Goal: Entertainment & Leisure: Consume media (video, audio)

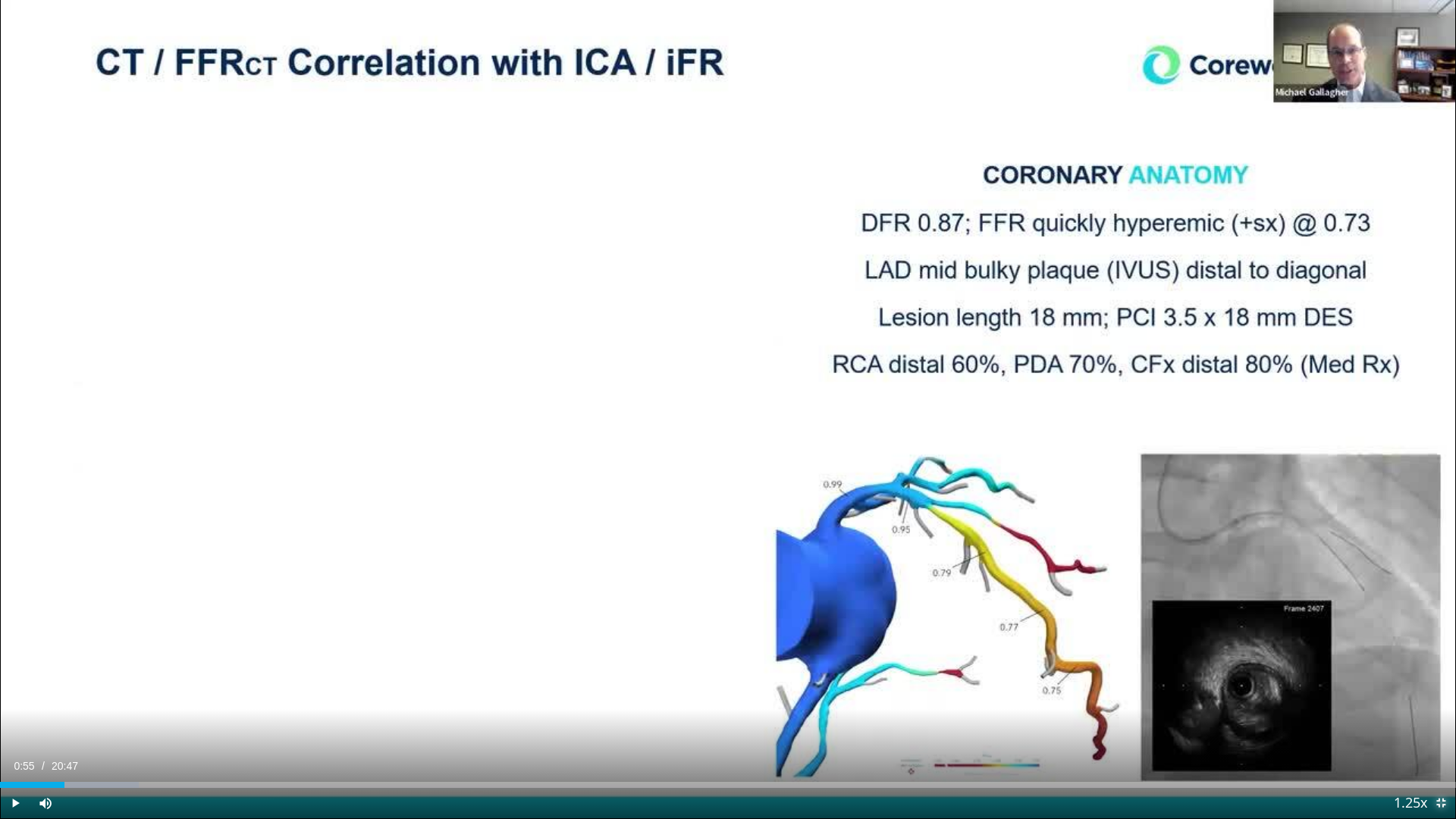
click at [1437, 801] on span "Video Player" at bounding box center [1440, 802] width 31 height 31
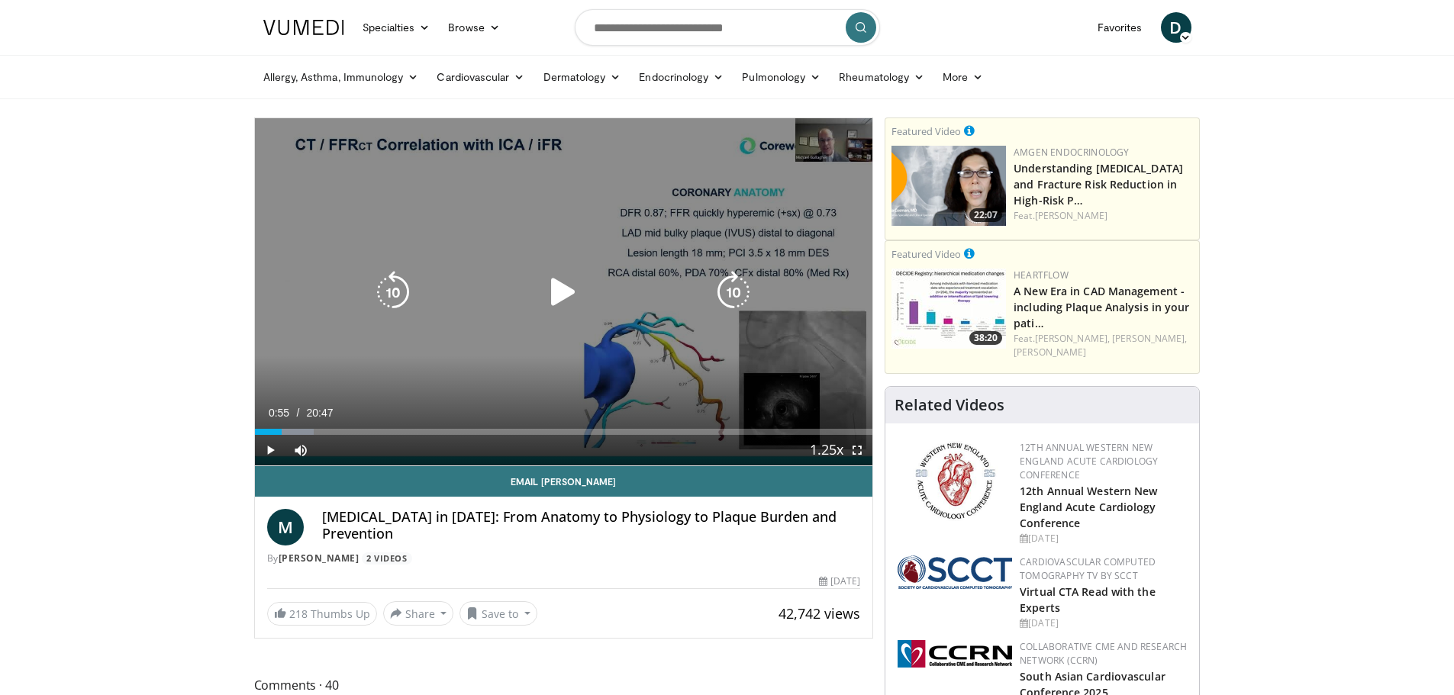
click at [557, 290] on icon "Video Player" at bounding box center [563, 292] width 43 height 43
click at [335, 452] on video-js "Incorrect Are you more likely to consider ordering CCTA first in patients with …" at bounding box center [564, 292] width 618 height 348
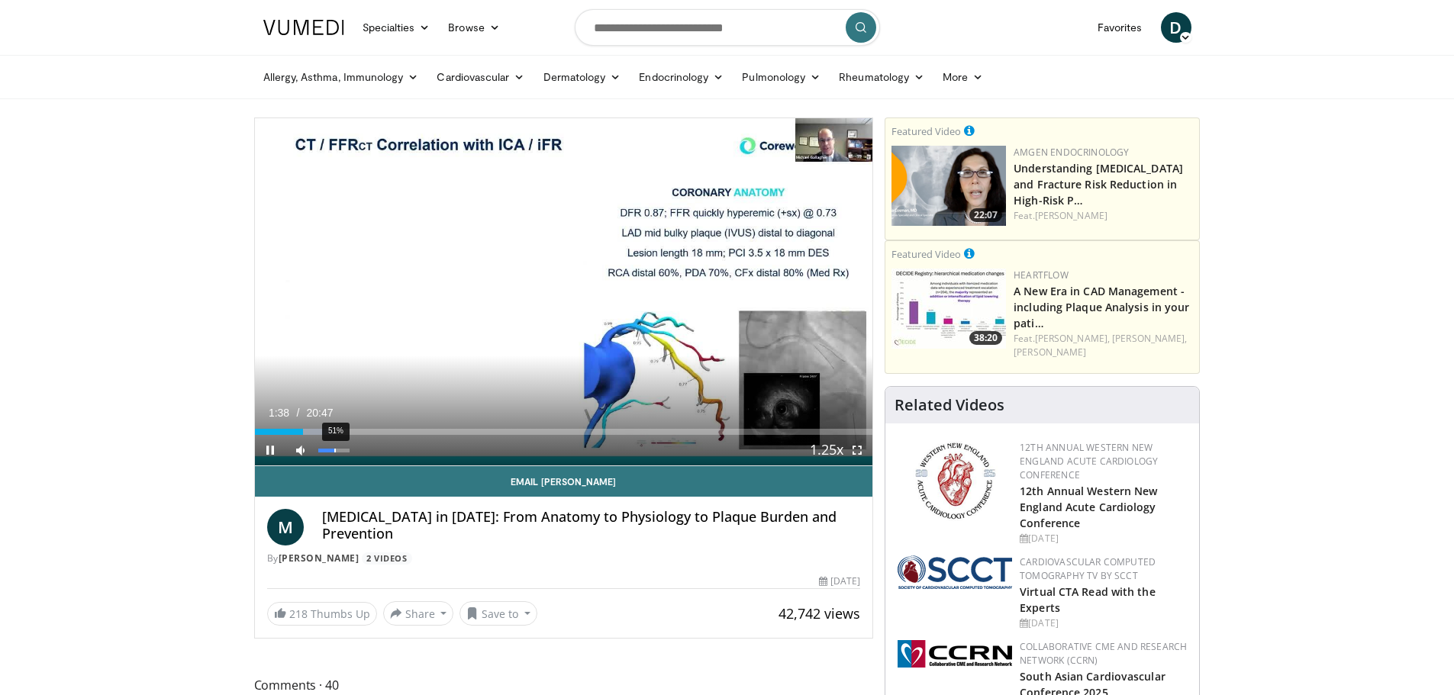
click at [334, 449] on div "51%" at bounding box center [335, 451] width 2 height 4
click at [327, 450] on div "27%" at bounding box center [328, 451] width 2 height 4
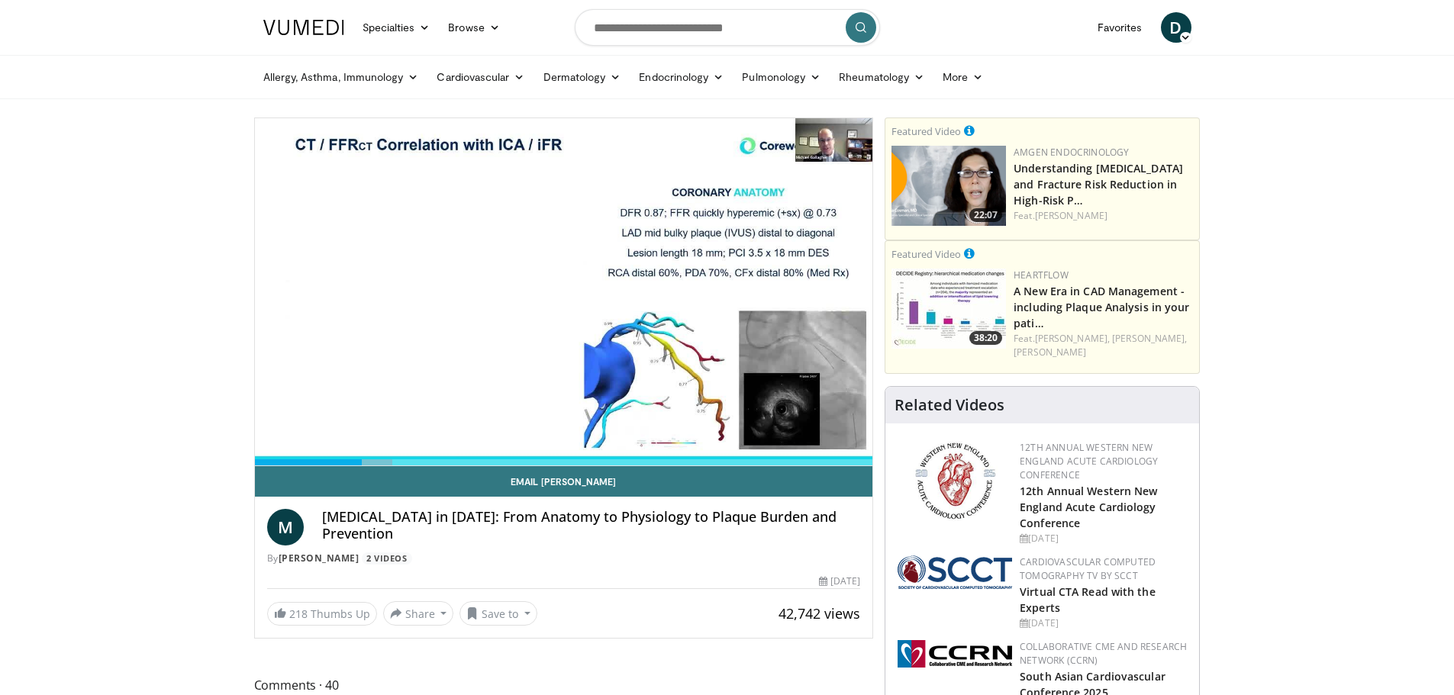
click at [349, 453] on div "10 seconds Tap to unmute" at bounding box center [564, 291] width 618 height 347
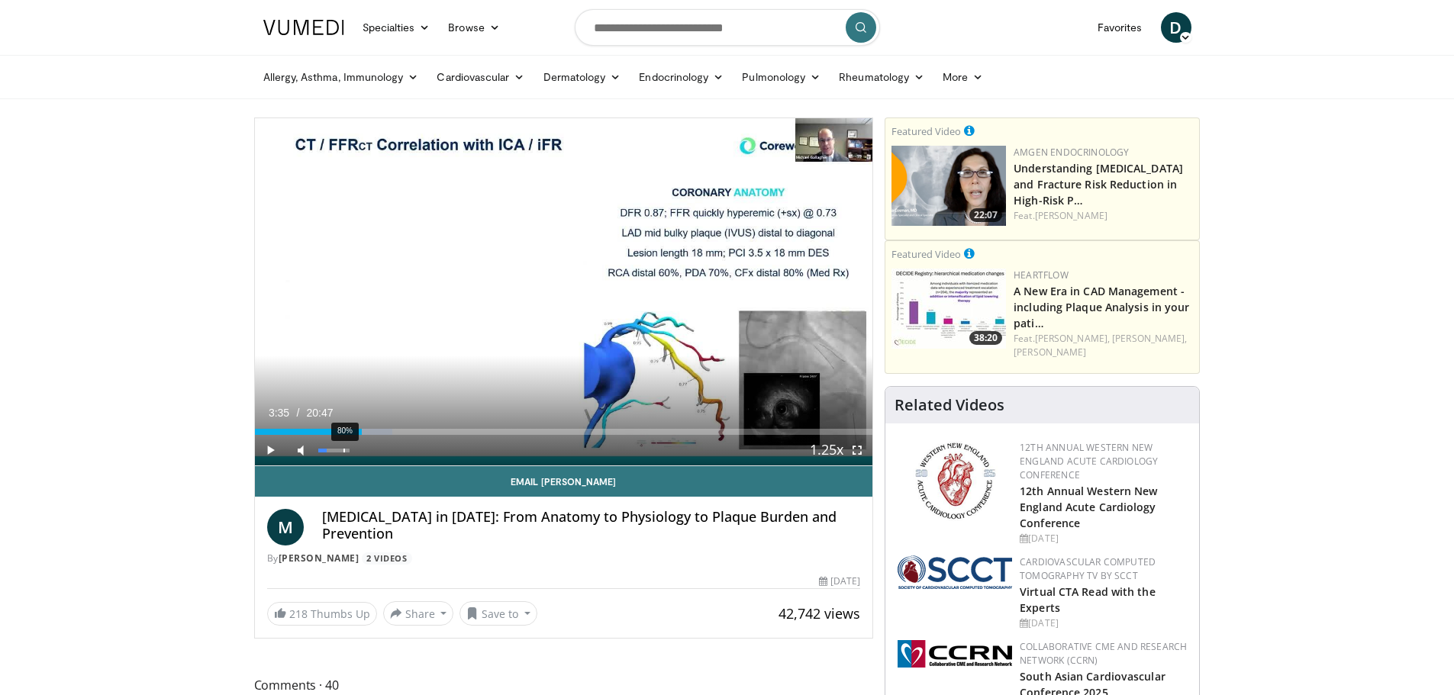
click at [344, 453] on div "80%" at bounding box center [334, 450] width 38 height 31
click at [344, 450] on div "80%" at bounding box center [345, 451] width 2 height 4
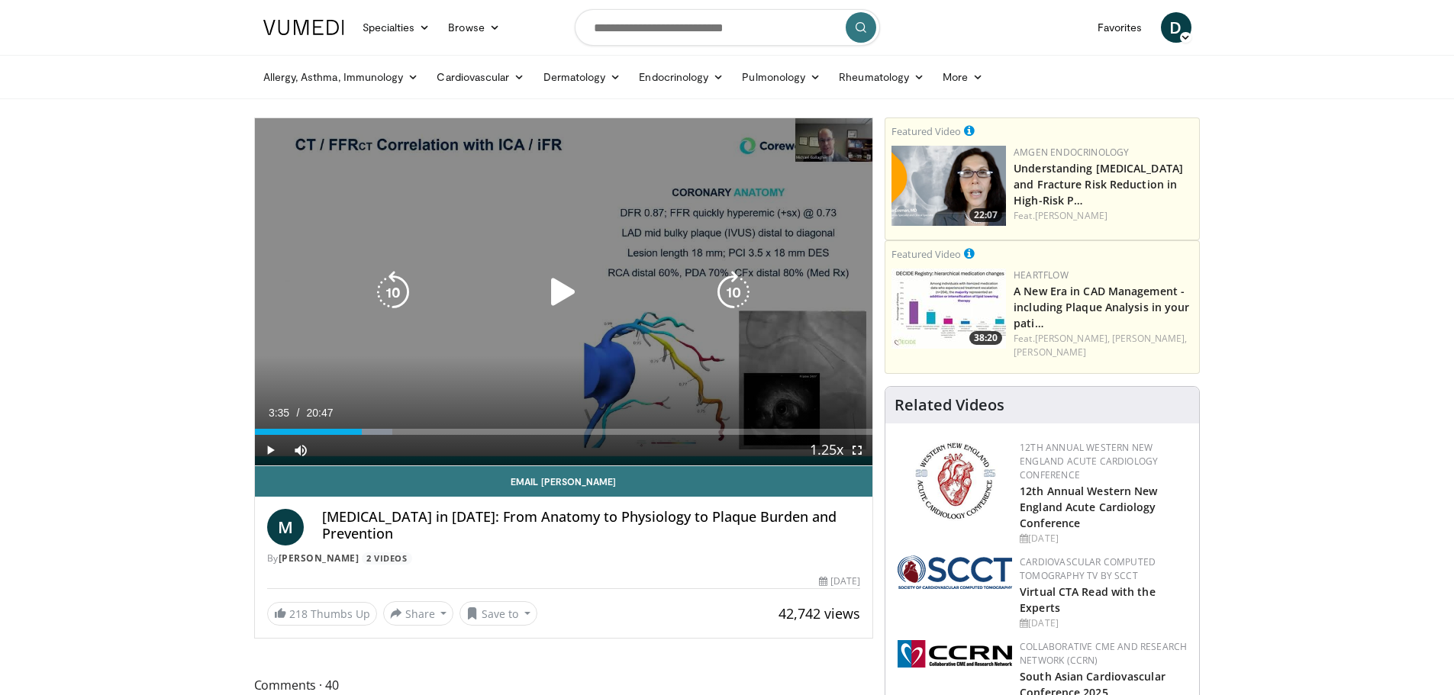
click at [487, 357] on div "10 seconds Tap to unmute" at bounding box center [564, 291] width 618 height 347
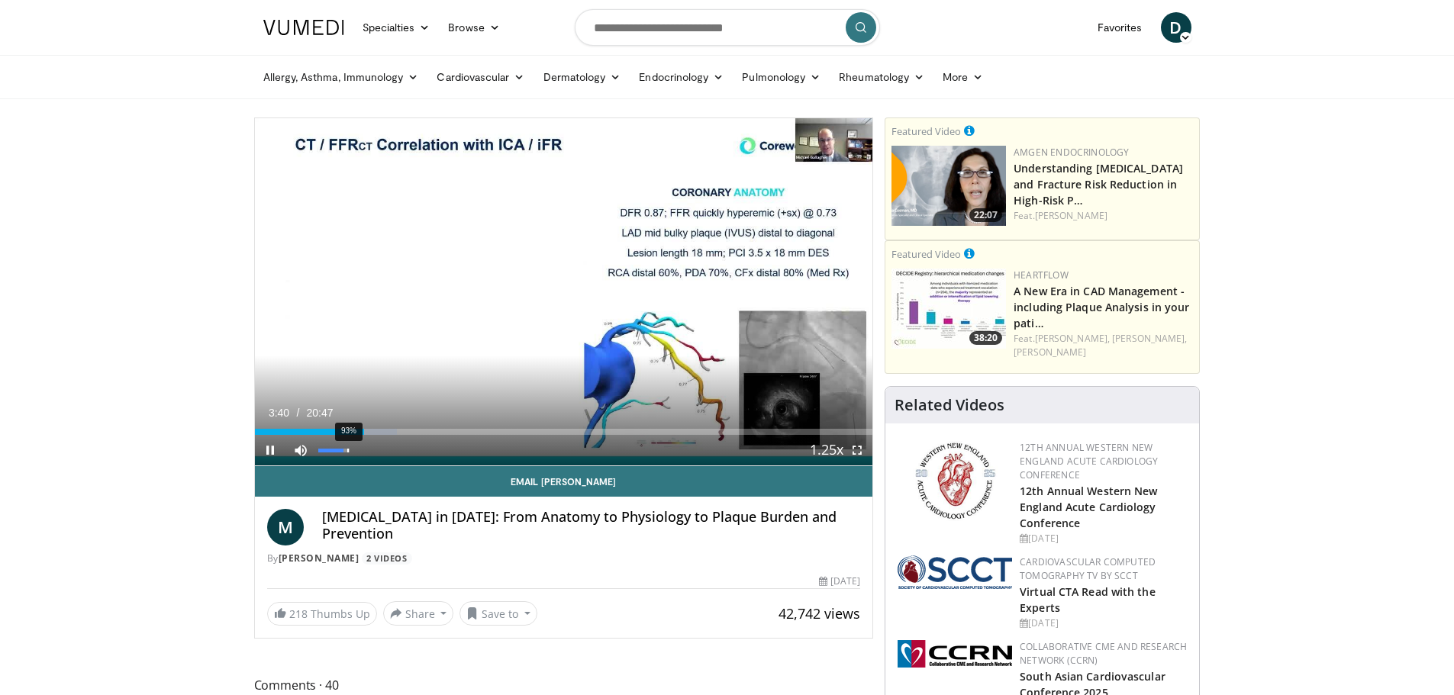
click at [348, 453] on div "93%" at bounding box center [334, 450] width 38 height 31
click at [347, 450] on div "93%" at bounding box center [348, 451] width 2 height 4
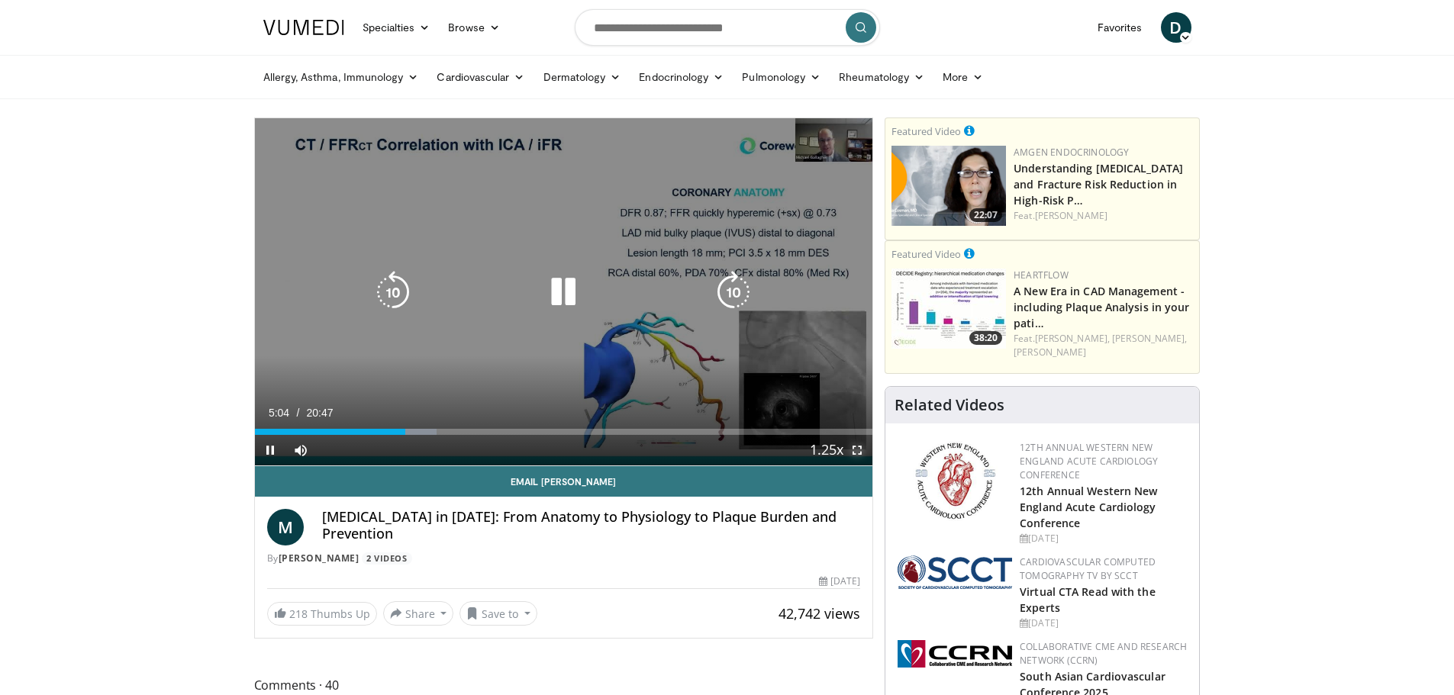
drag, startPoint x: 858, startPoint y: 448, endPoint x: 858, endPoint y: 541, distance: 92.4
click at [858, 448] on span "Video Player" at bounding box center [857, 450] width 31 height 31
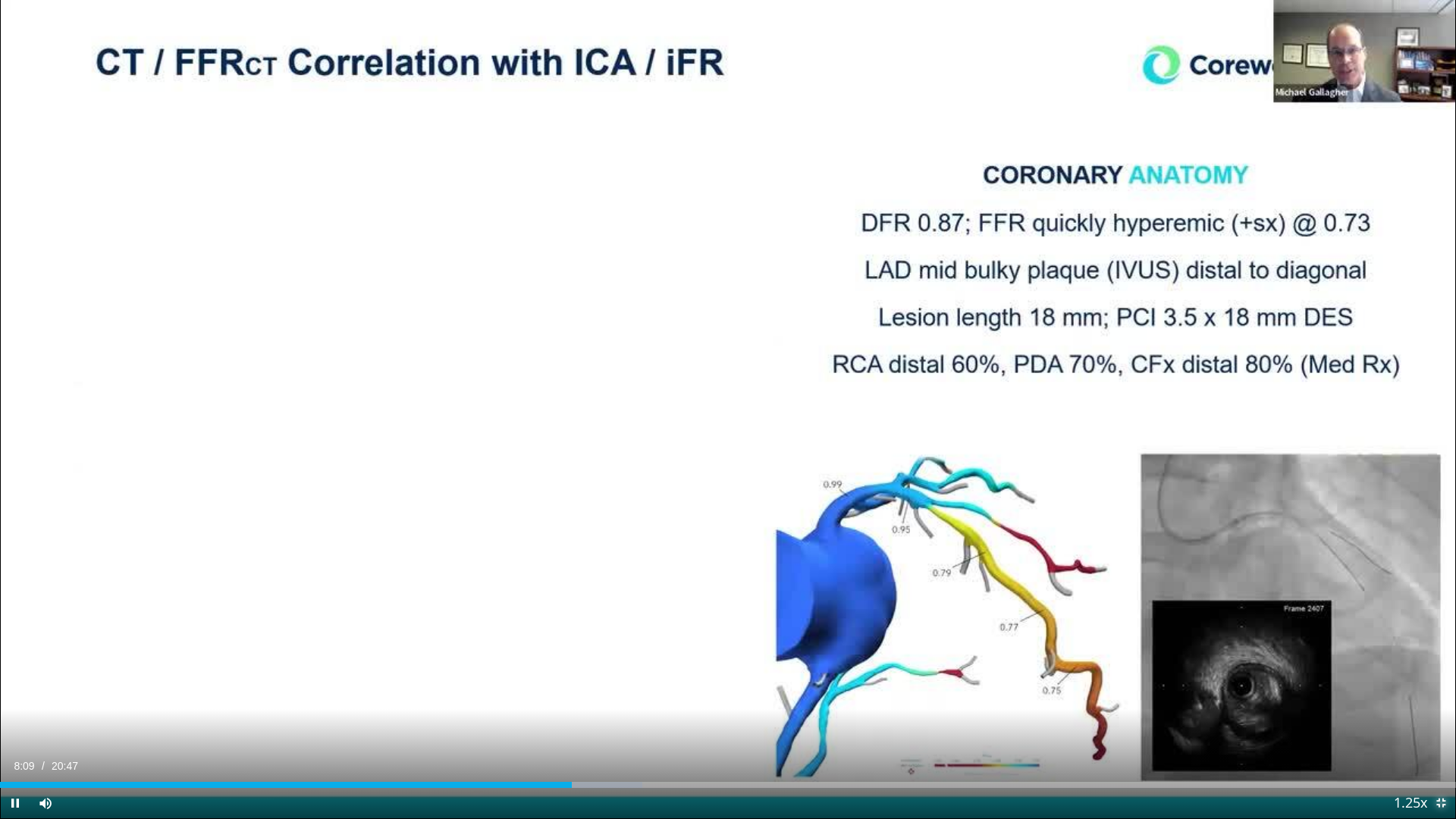
click at [1438, 799] on span "Video Player" at bounding box center [1440, 802] width 31 height 31
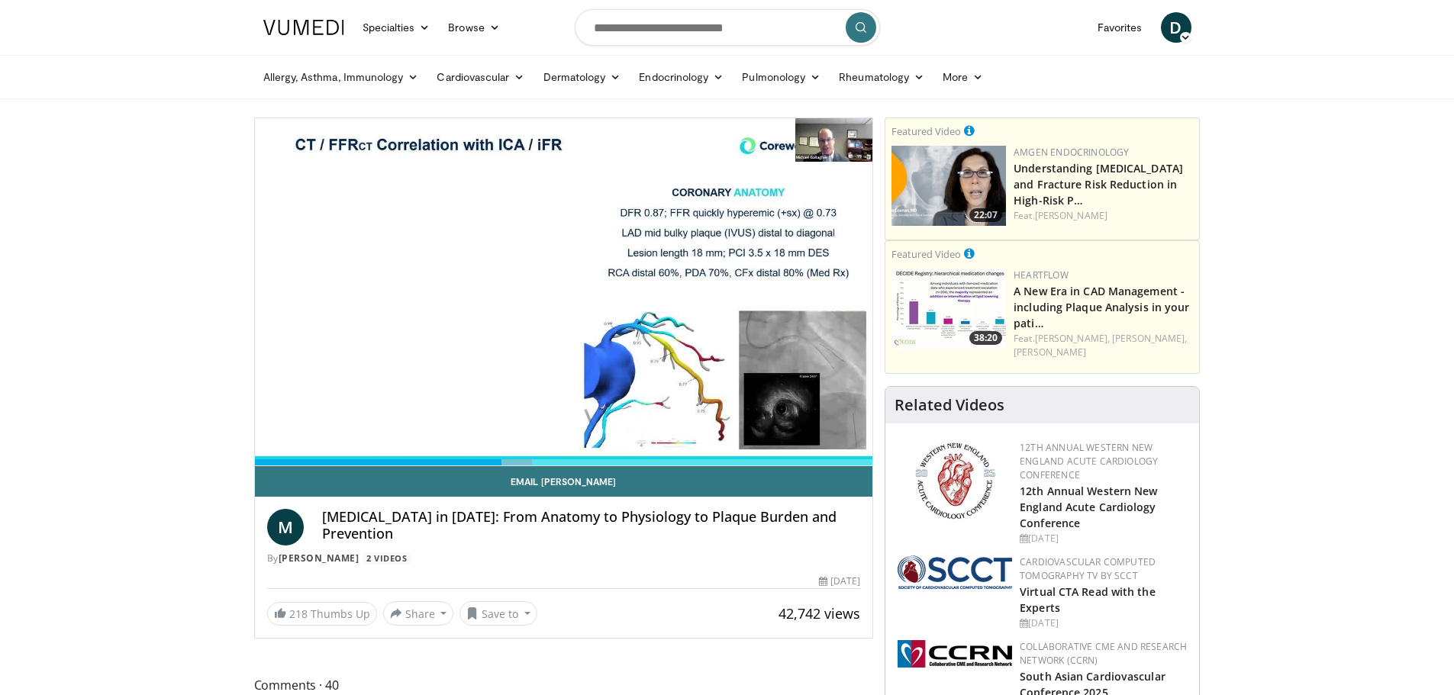
drag, startPoint x: 1109, startPoint y: 370, endPoint x: 1273, endPoint y: 373, distance: 164.2
click at [425, 26] on icon at bounding box center [424, 27] width 11 height 11
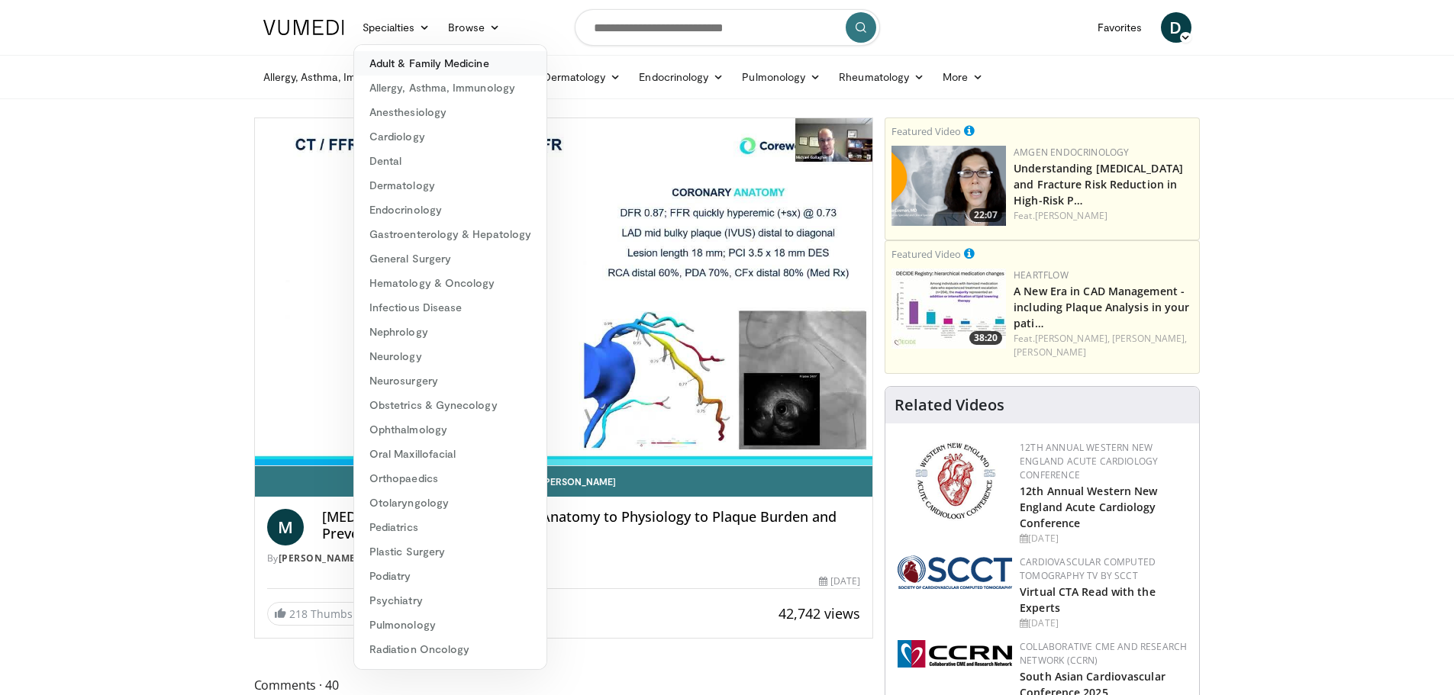
click at [431, 63] on link "Adult & Family Medicine" at bounding box center [450, 63] width 192 height 24
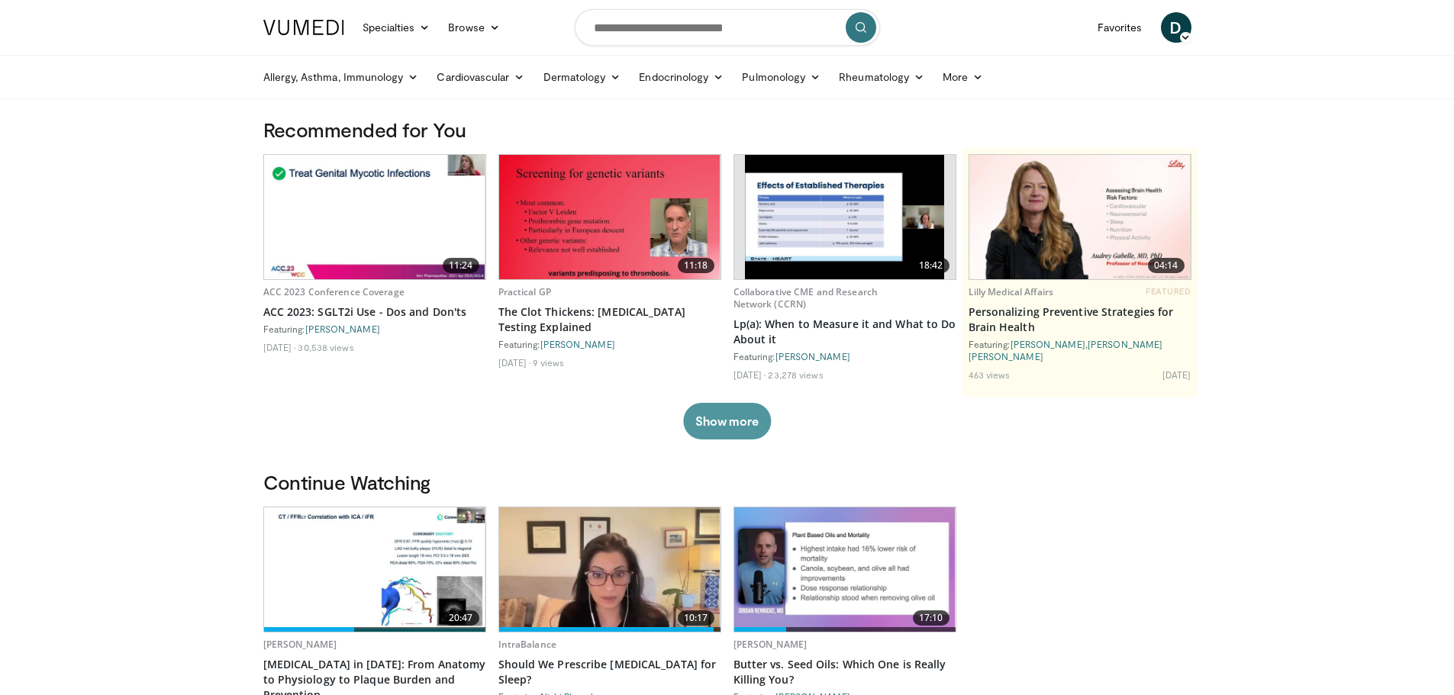
click at [731, 422] on button "Show more" at bounding box center [727, 421] width 88 height 37
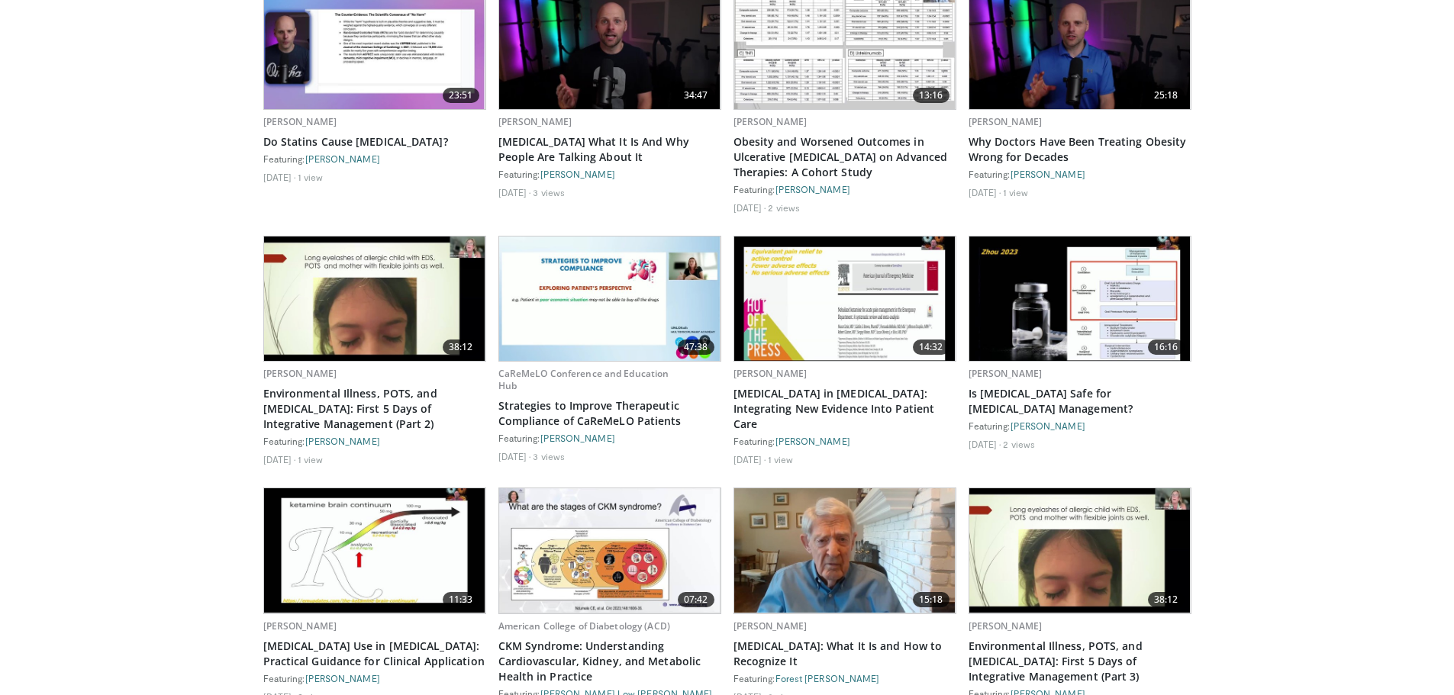
scroll to position [2672, 0]
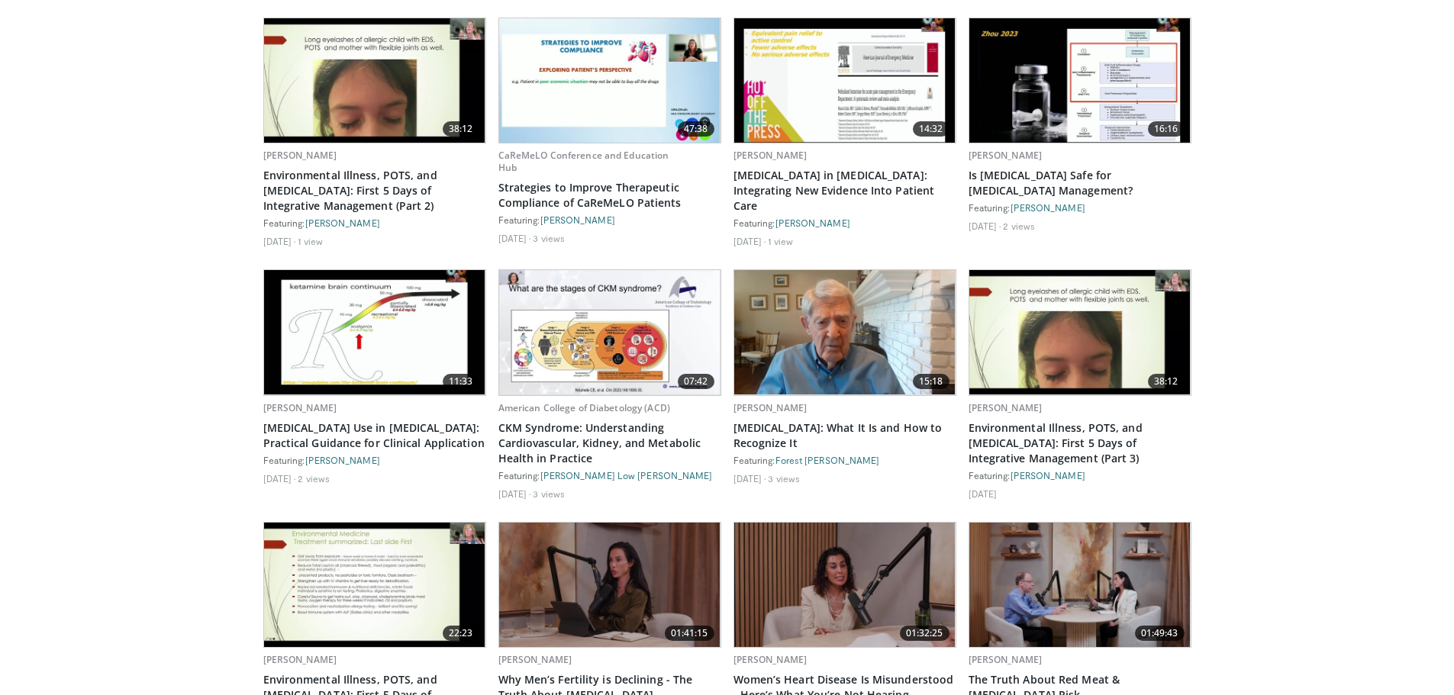
click at [612, 343] on img at bounding box center [609, 332] width 221 height 124
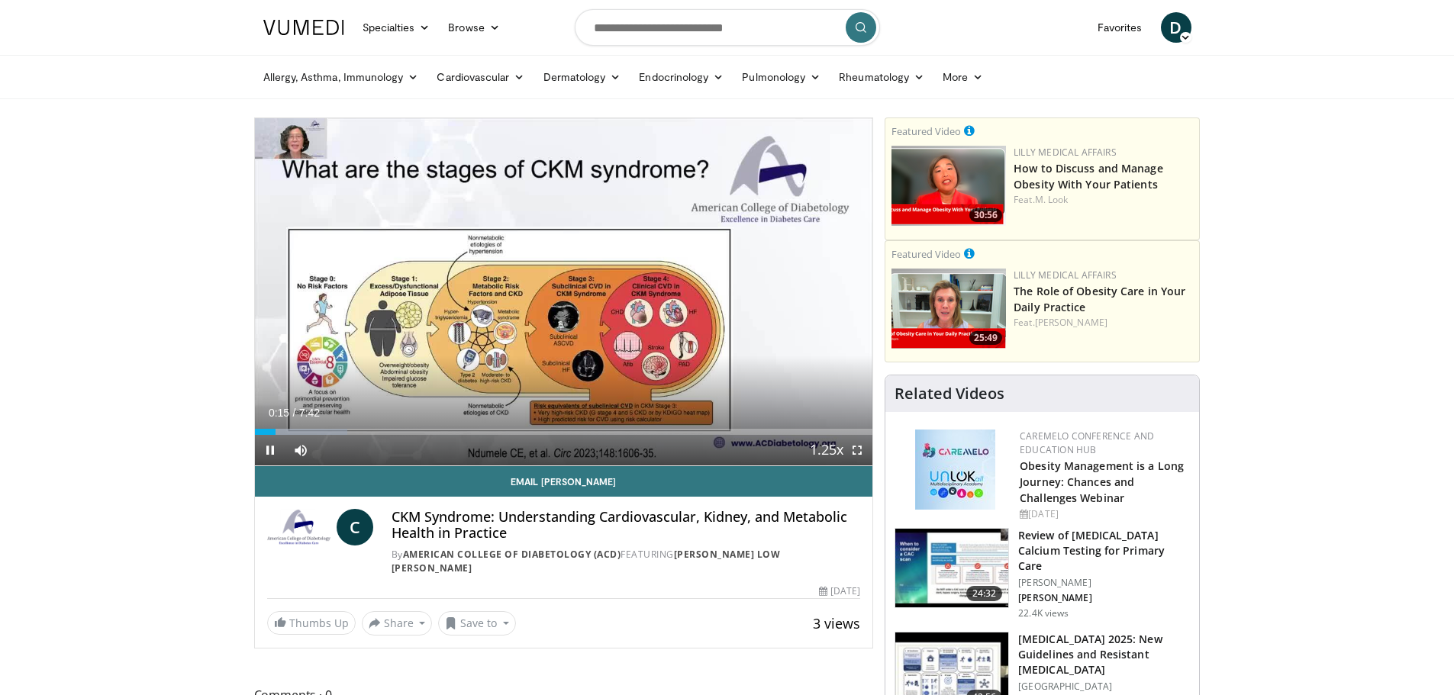
click at [857, 448] on video-js "**********" at bounding box center [564, 292] width 618 height 348
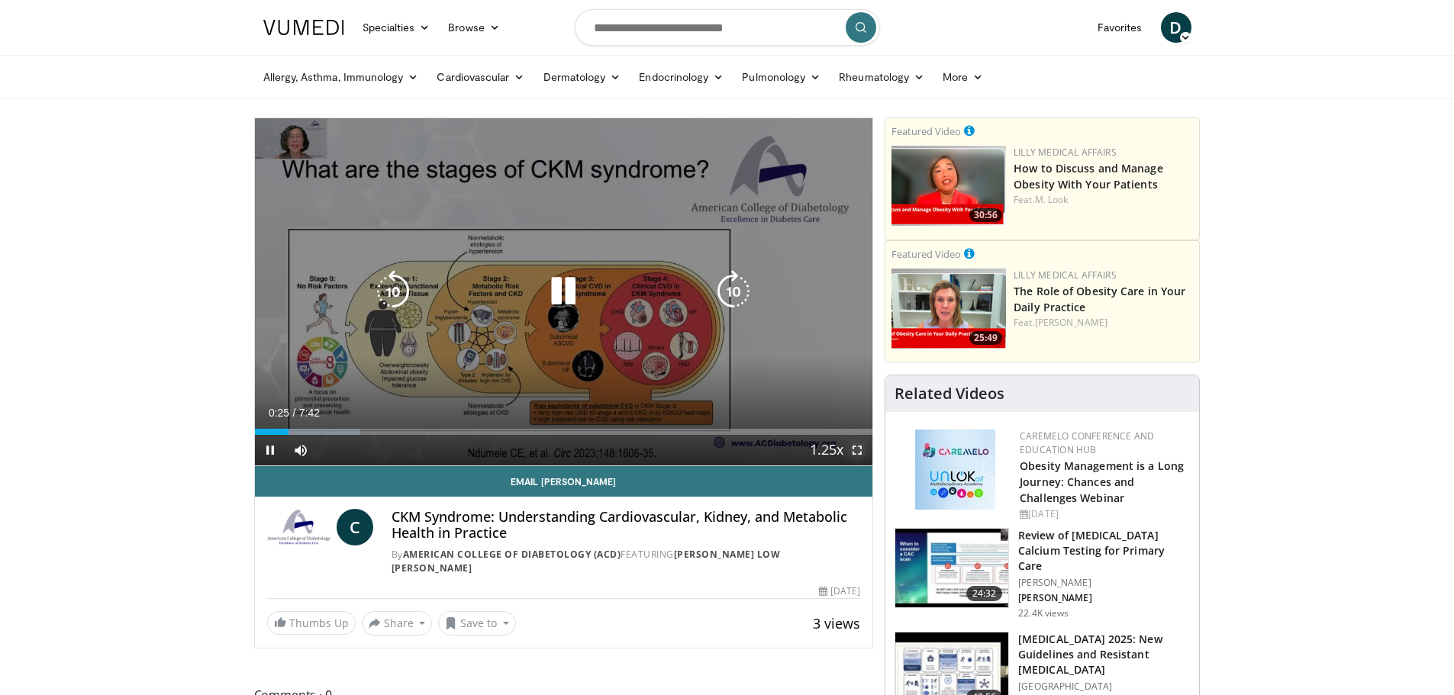
drag, startPoint x: 858, startPoint y: 450, endPoint x: 858, endPoint y: 543, distance: 92.4
click at [858, 450] on span "Video Player" at bounding box center [857, 450] width 31 height 31
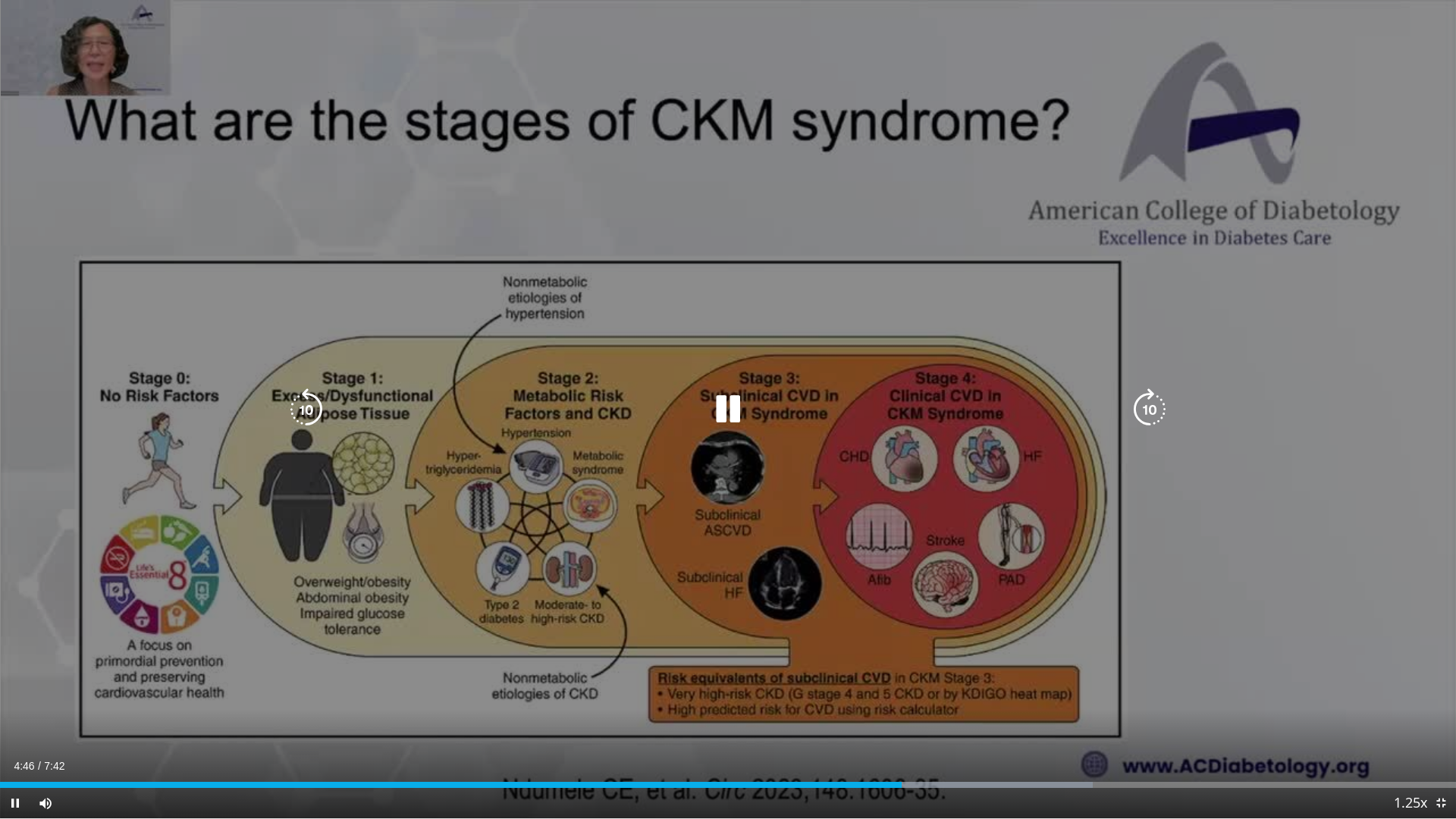
click at [307, 404] on icon "Video Player" at bounding box center [306, 409] width 43 height 43
click at [308, 404] on icon "Video Player" at bounding box center [306, 409] width 43 height 43
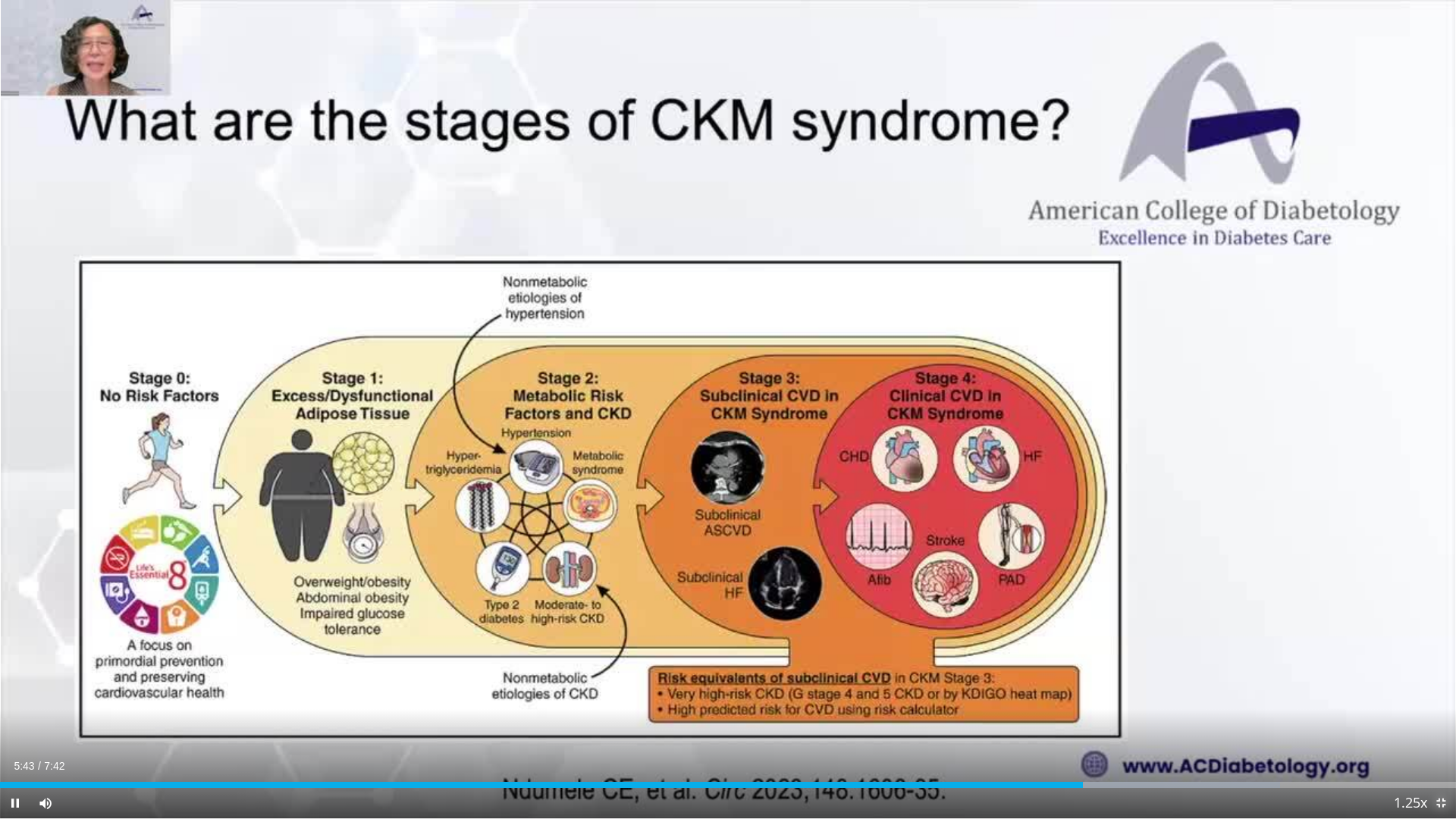
click at [1439, 690] on span "Video Player" at bounding box center [1440, 802] width 31 height 31
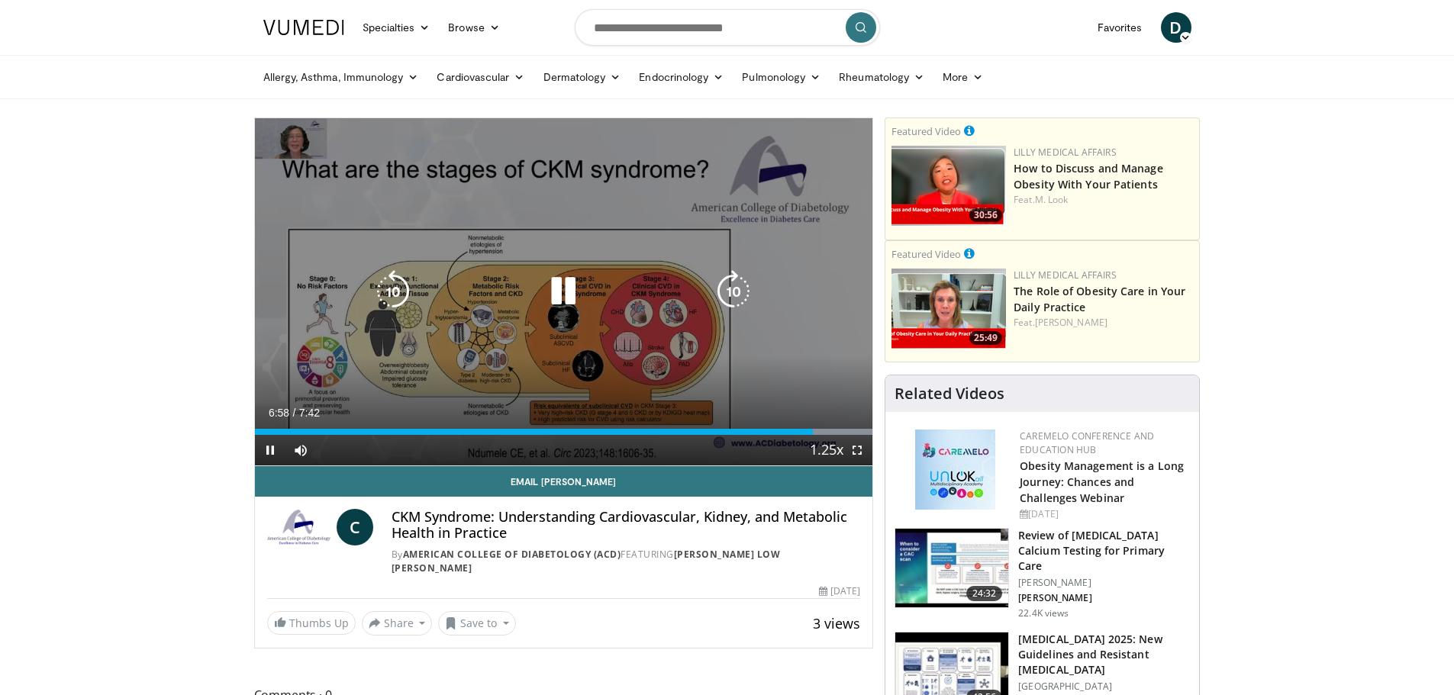
click at [562, 288] on icon "Video Player" at bounding box center [563, 291] width 43 height 43
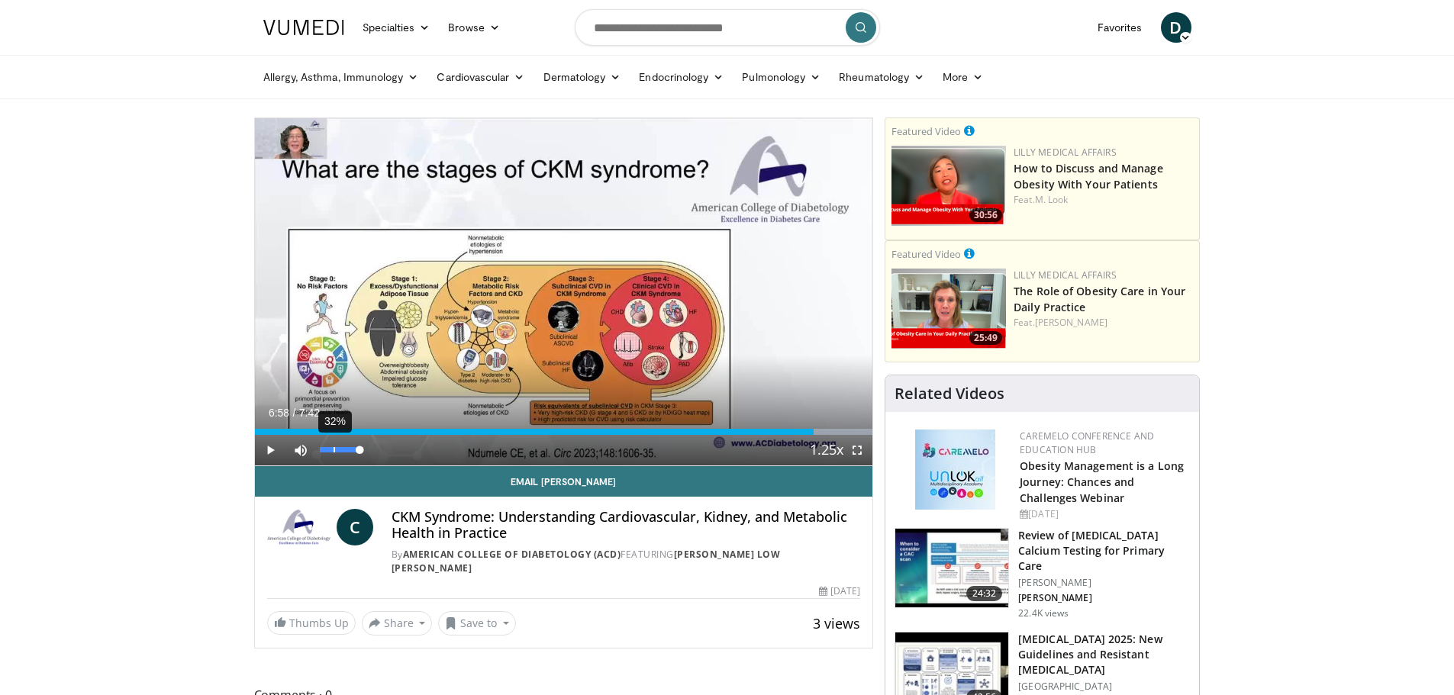
click at [334, 450] on div "32%" at bounding box center [342, 449] width 44 height 5
click at [339, 450] on div "44%" at bounding box center [342, 449] width 44 height 5
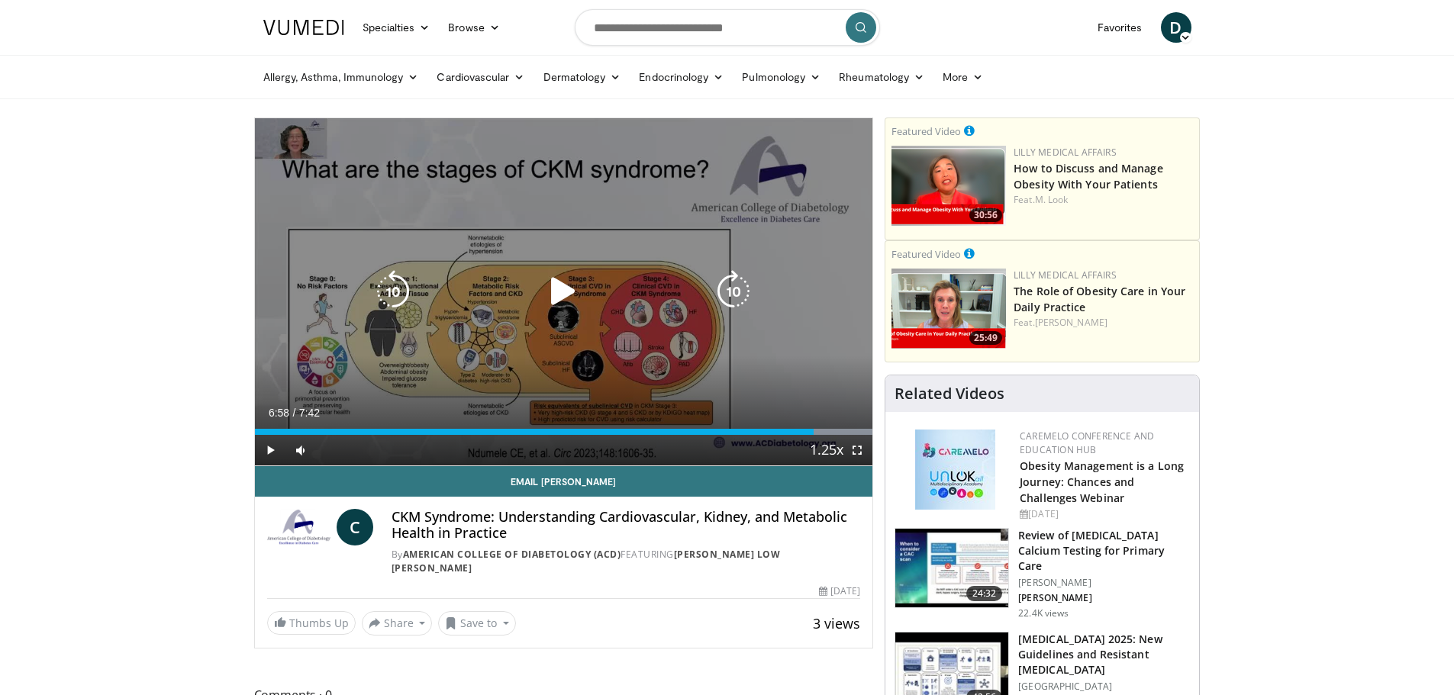
click at [557, 286] on icon "Video Player" at bounding box center [563, 291] width 43 height 43
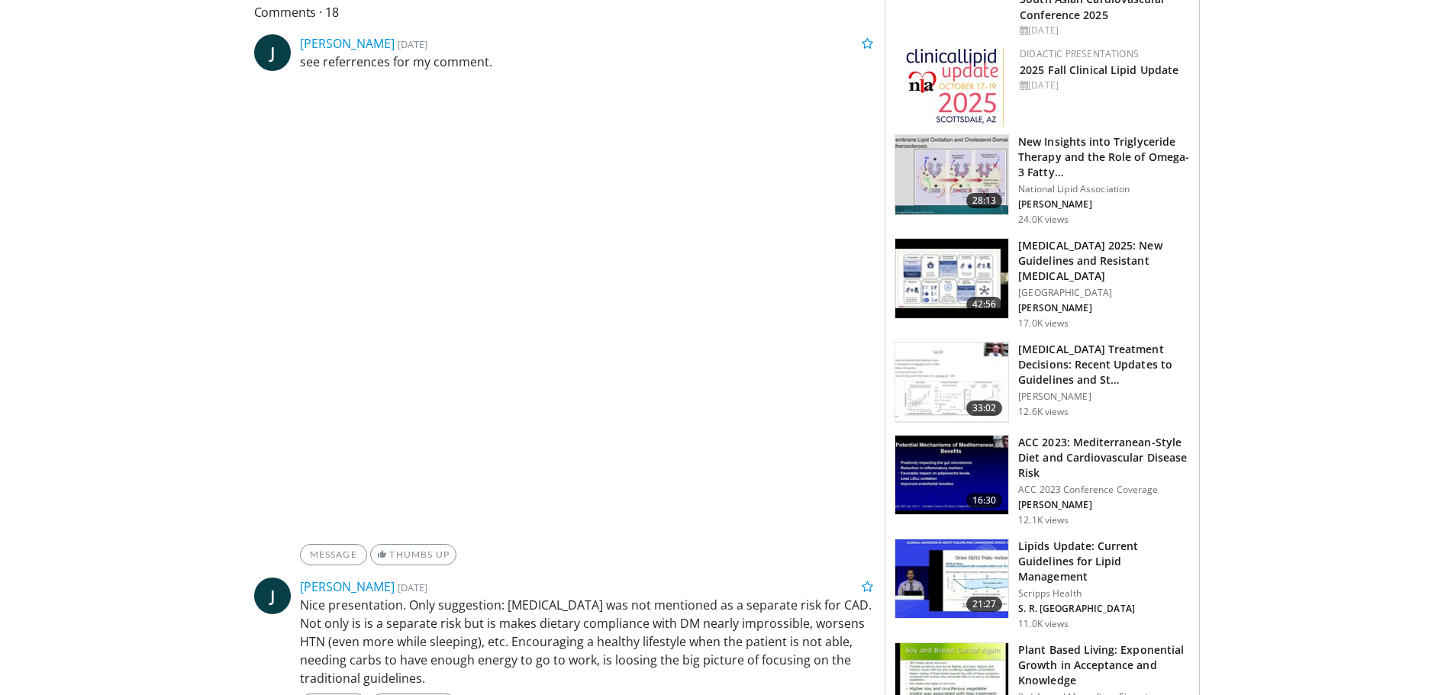
scroll to position [763, 0]
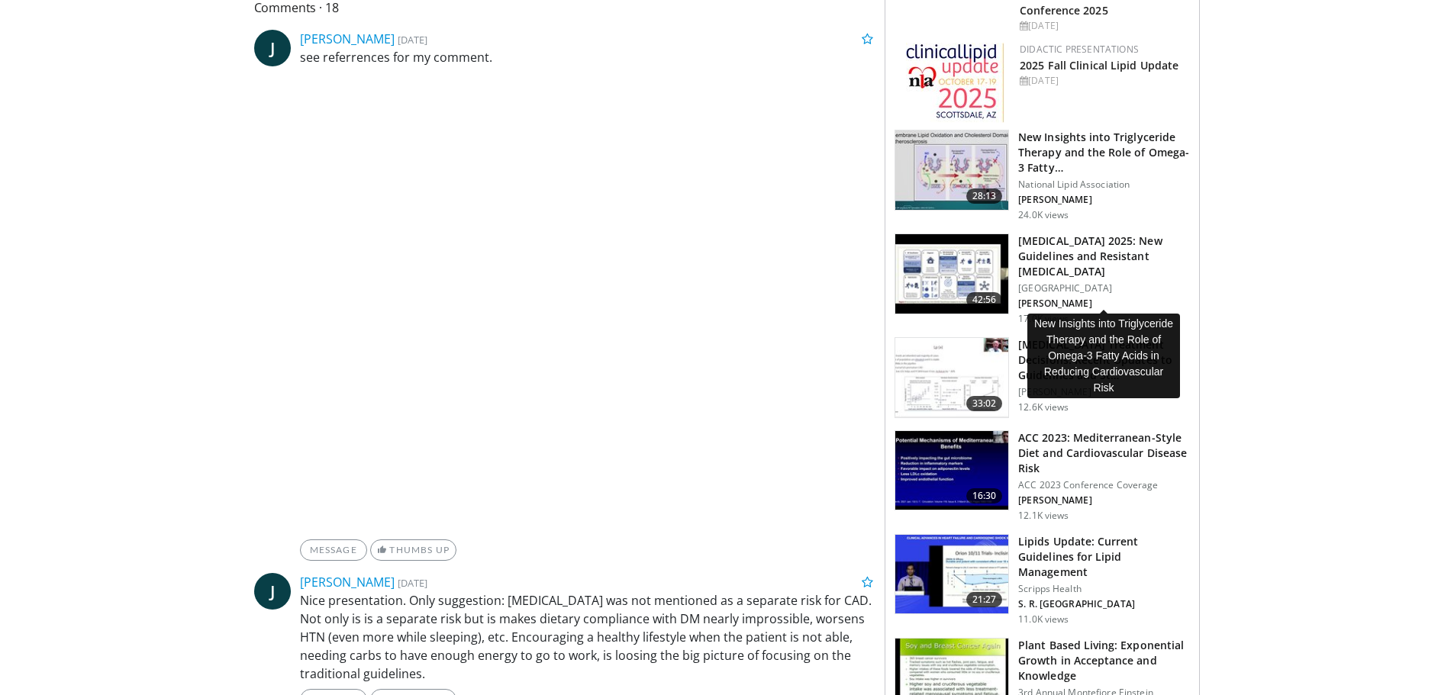
click at [1048, 176] on h3 "New Insights into Triglyceride Therapy and the Role of Omega-3 Fatty…" at bounding box center [1104, 153] width 172 height 46
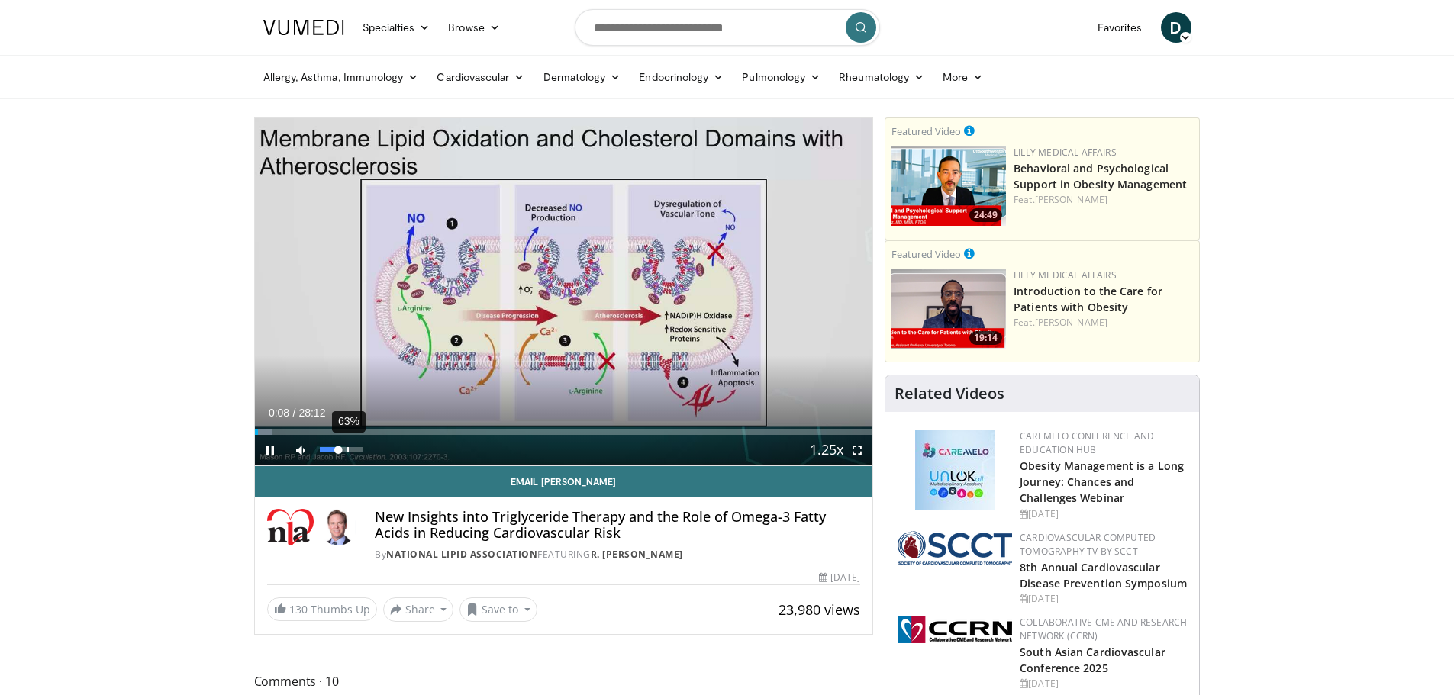
click at [347, 450] on div "63%" at bounding box center [342, 449] width 44 height 5
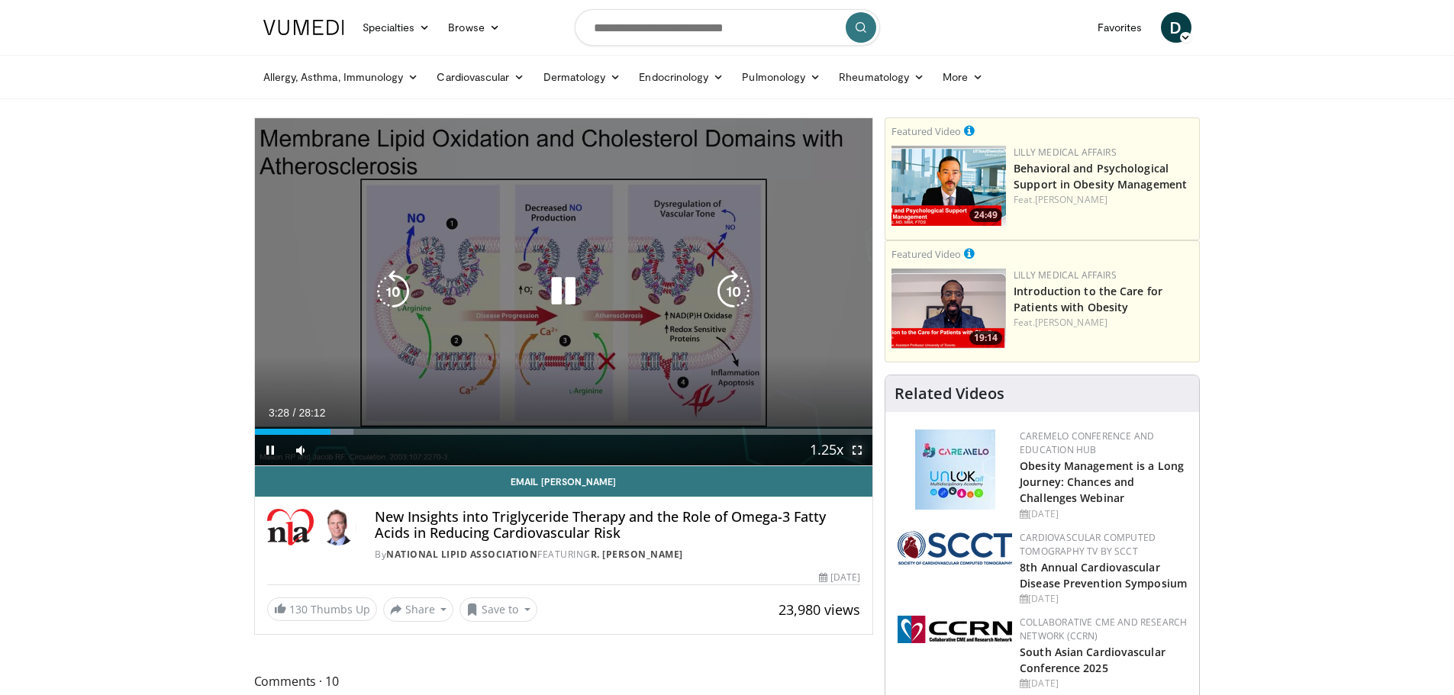
drag, startPoint x: 855, startPoint y: 447, endPoint x: 855, endPoint y: 539, distance: 92.4
click at [855, 447] on span "Video Player" at bounding box center [857, 450] width 31 height 31
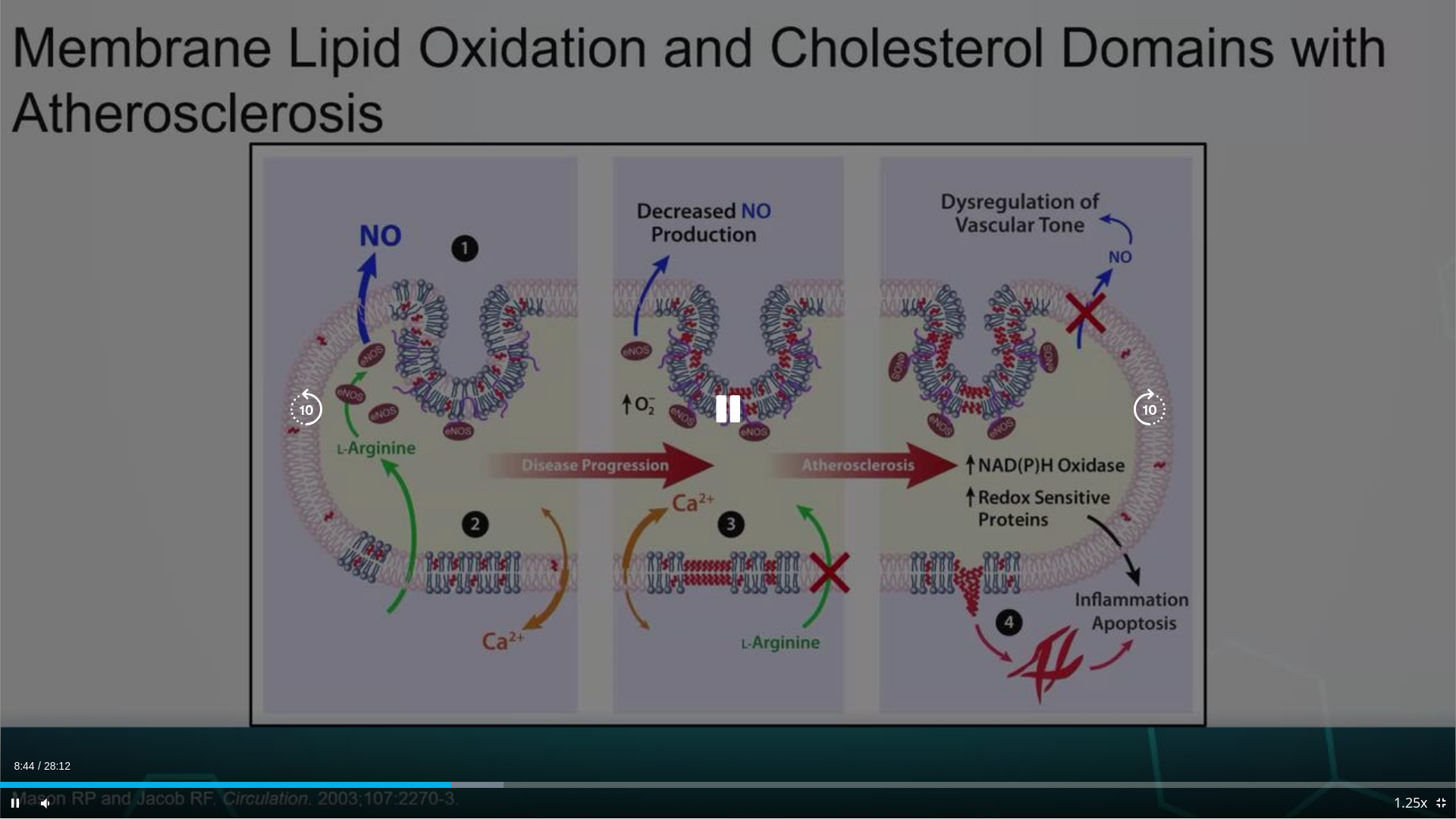
click at [309, 405] on icon "Video Player" at bounding box center [306, 409] width 43 height 43
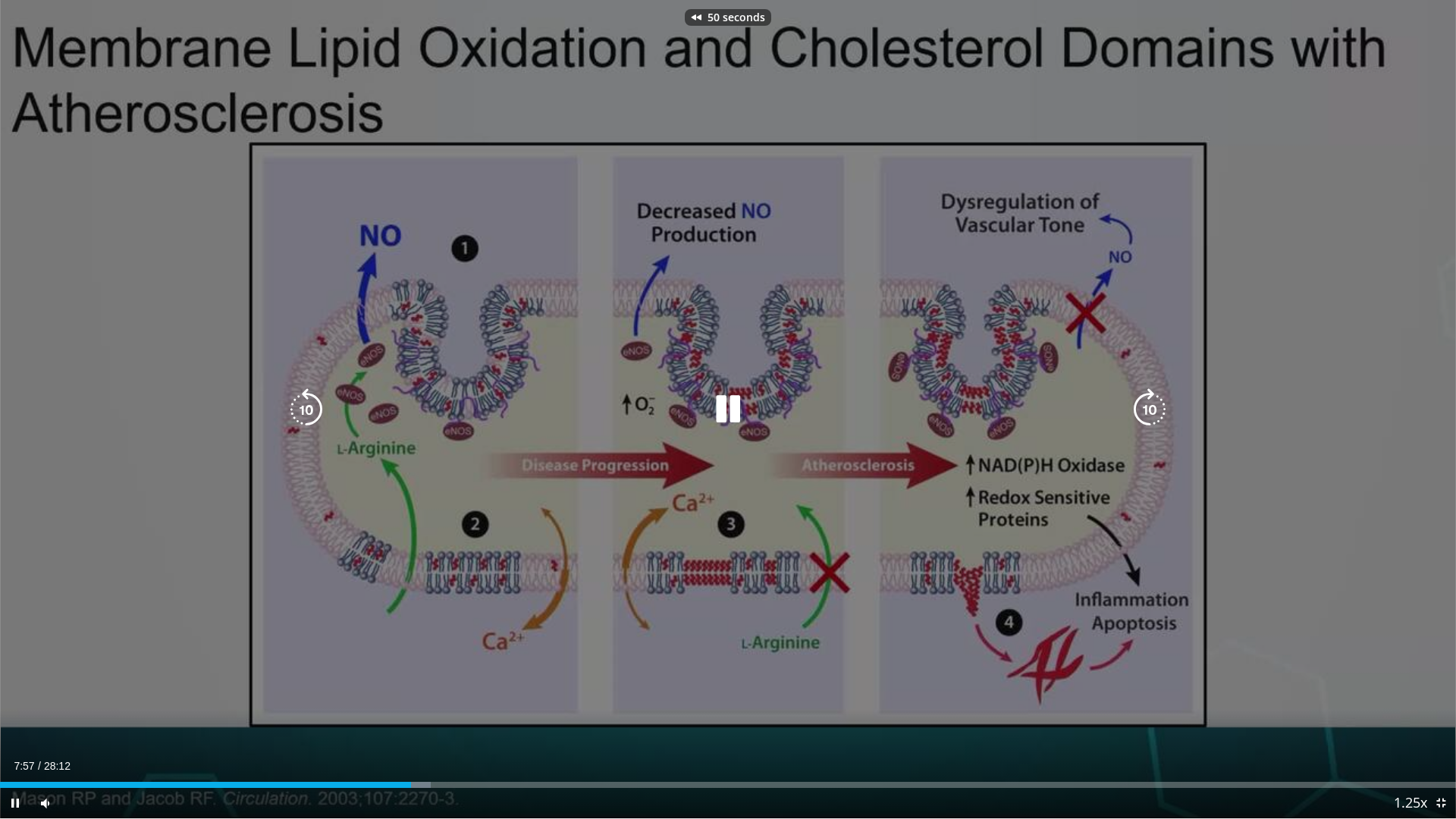
click at [309, 405] on icon "Video Player" at bounding box center [306, 409] width 43 height 43
click at [913, 487] on div "60 seconds Tap to unmute" at bounding box center [728, 409] width 1456 height 818
click at [730, 402] on icon "Video Player" at bounding box center [728, 409] width 43 height 43
click at [628, 402] on div "Video Player" at bounding box center [727, 409] width 873 height 31
click at [722, 408] on icon "Video Player" at bounding box center [728, 409] width 43 height 43
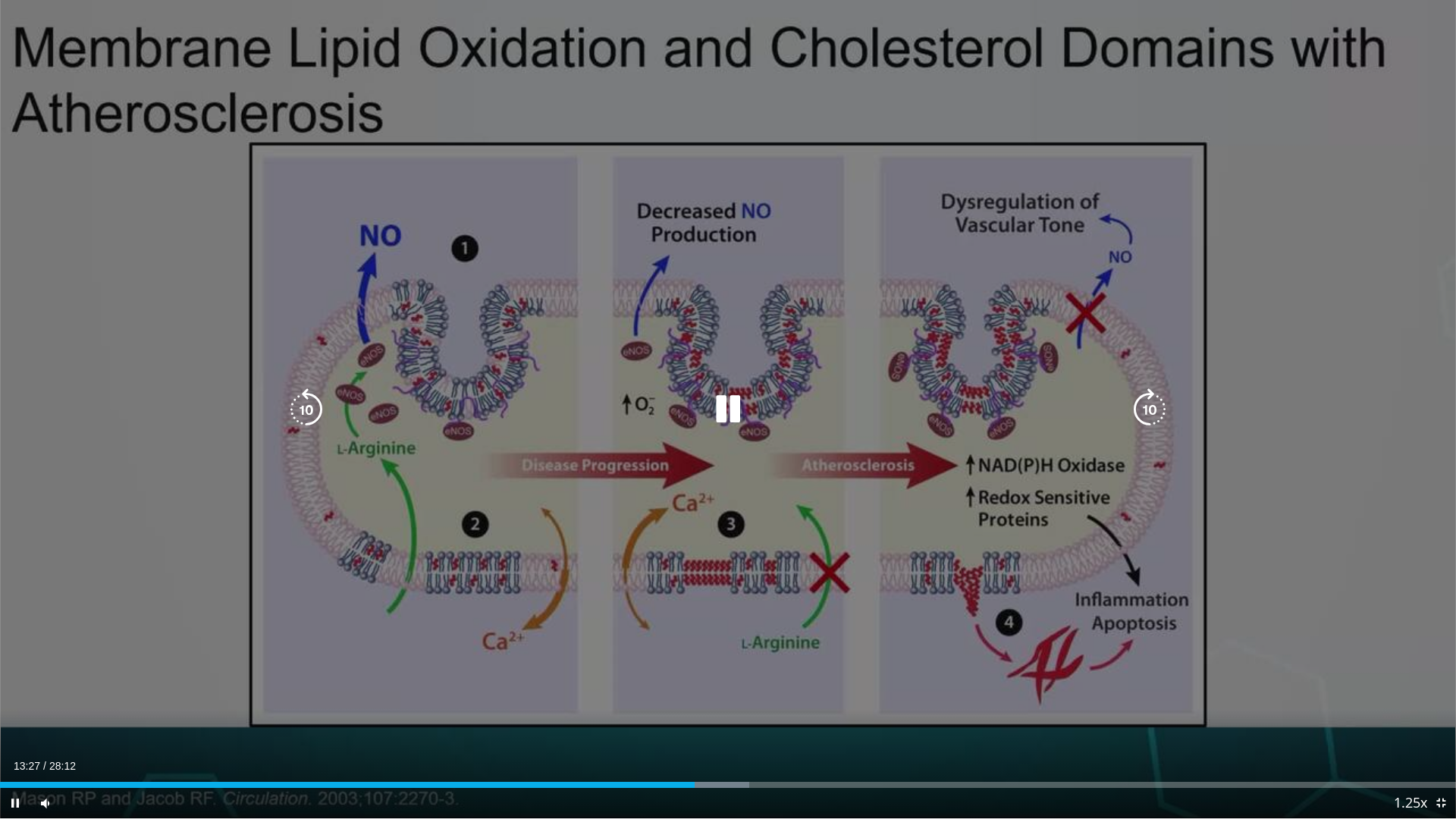
click at [317, 412] on icon "Video Player" at bounding box center [306, 409] width 43 height 43
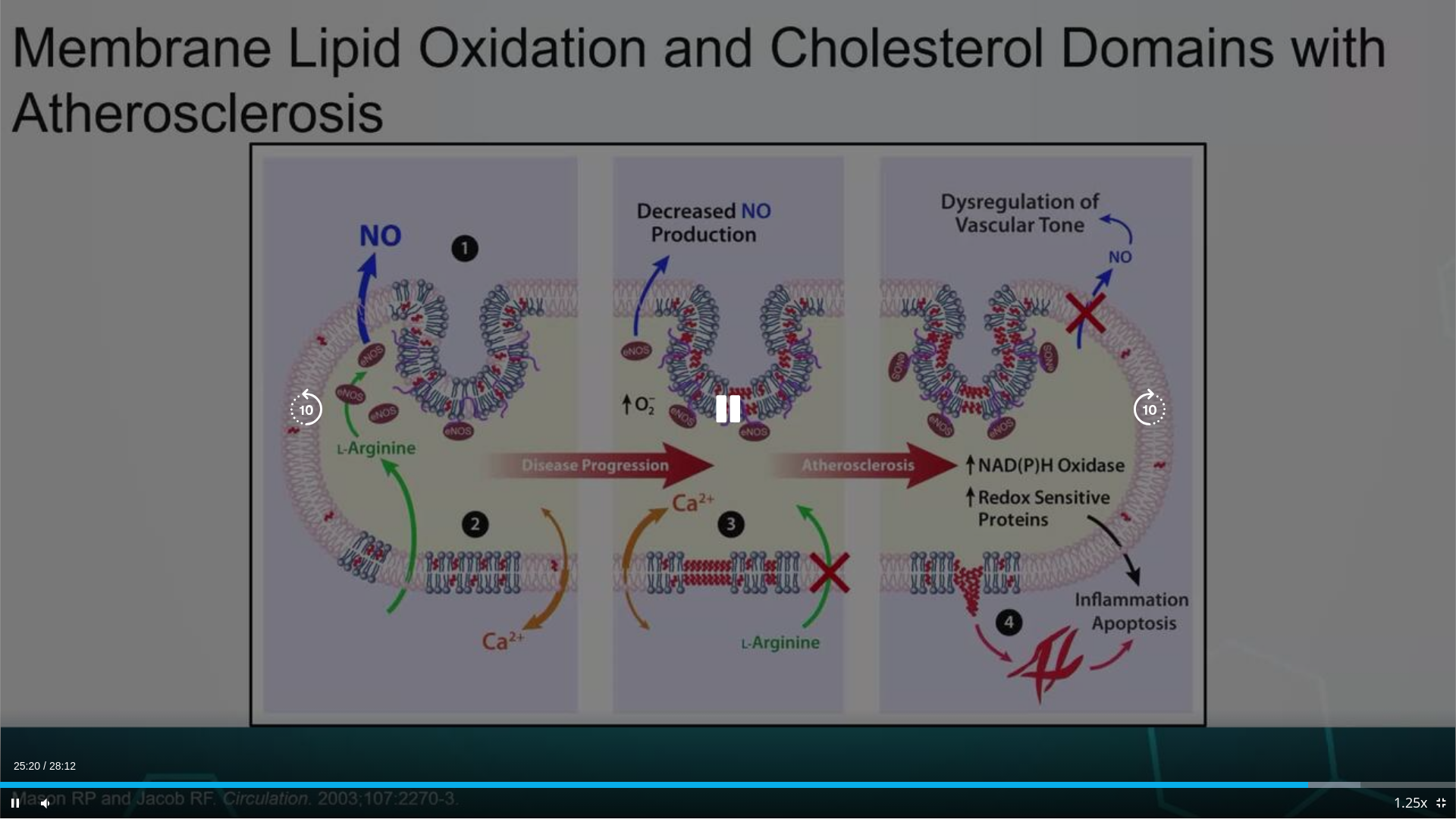
click at [301, 403] on icon "Video Player" at bounding box center [306, 409] width 43 height 43
click at [728, 405] on icon "Video Player" at bounding box center [728, 409] width 43 height 43
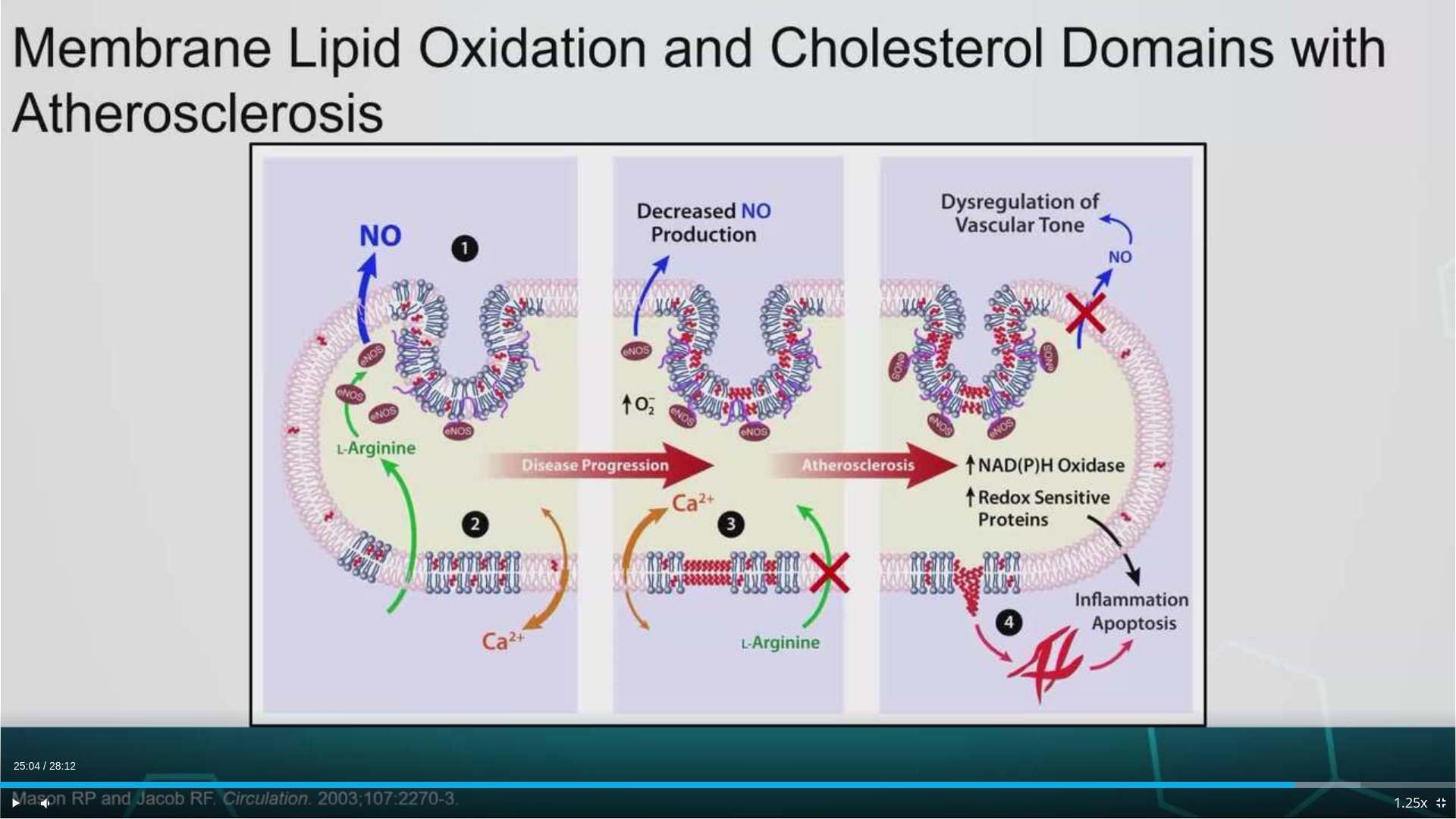
click at [713, 394] on button "Video Player" at bounding box center [728, 409] width 31 height 31
click at [1441, 690] on span "Video Player" at bounding box center [1440, 802] width 31 height 31
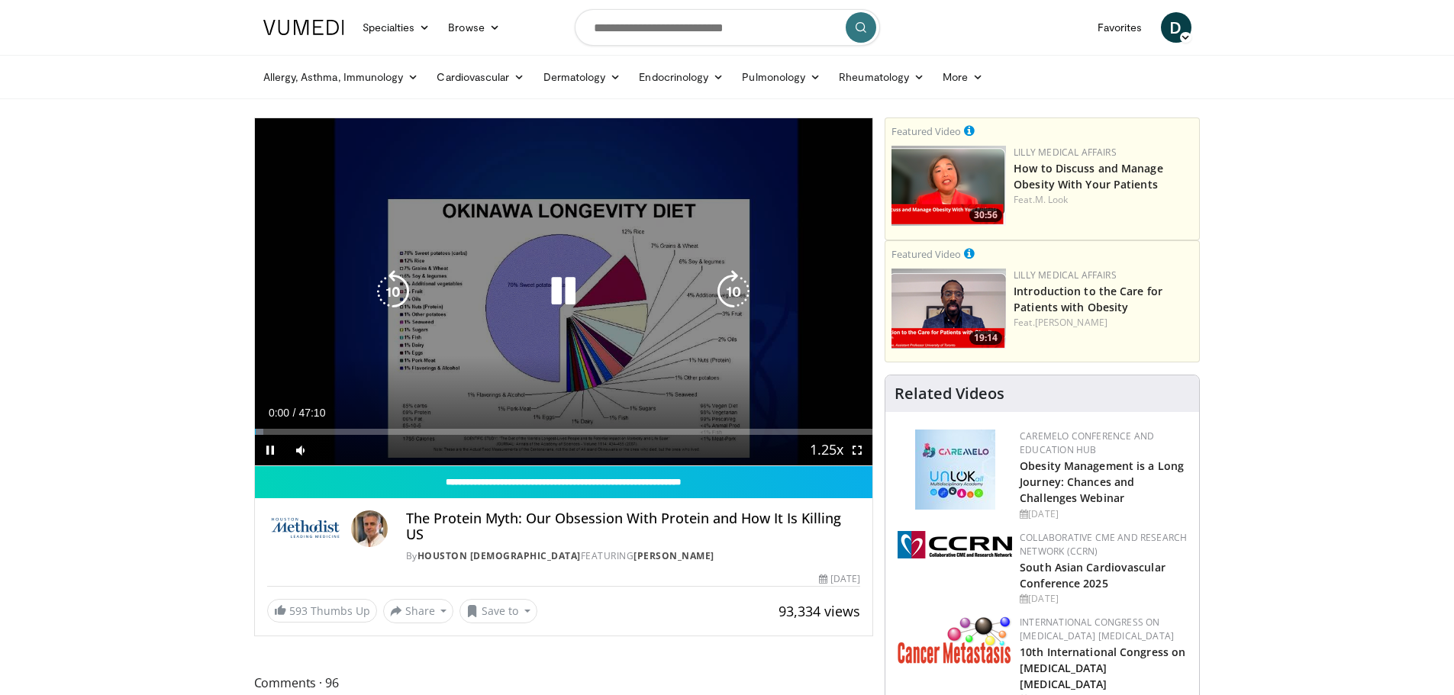
click at [569, 295] on icon "Video Player" at bounding box center [563, 291] width 43 height 43
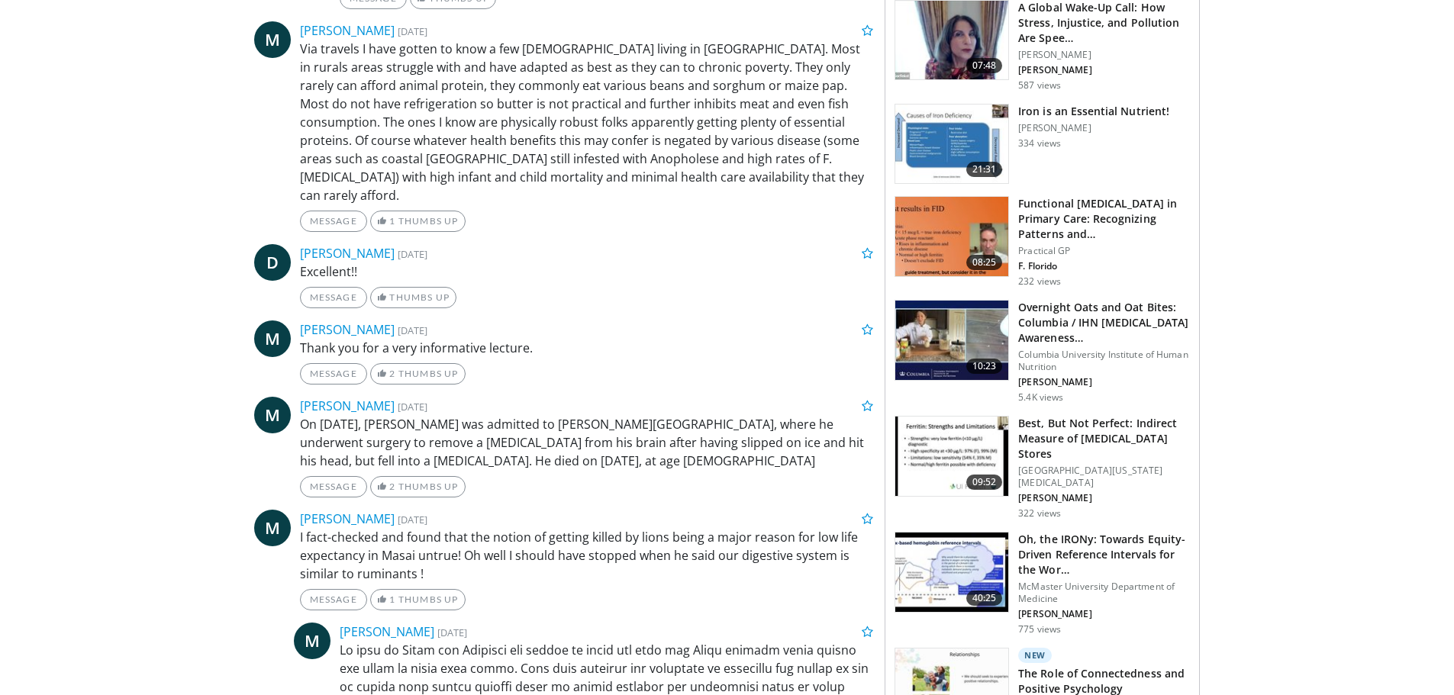
scroll to position [916, 0]
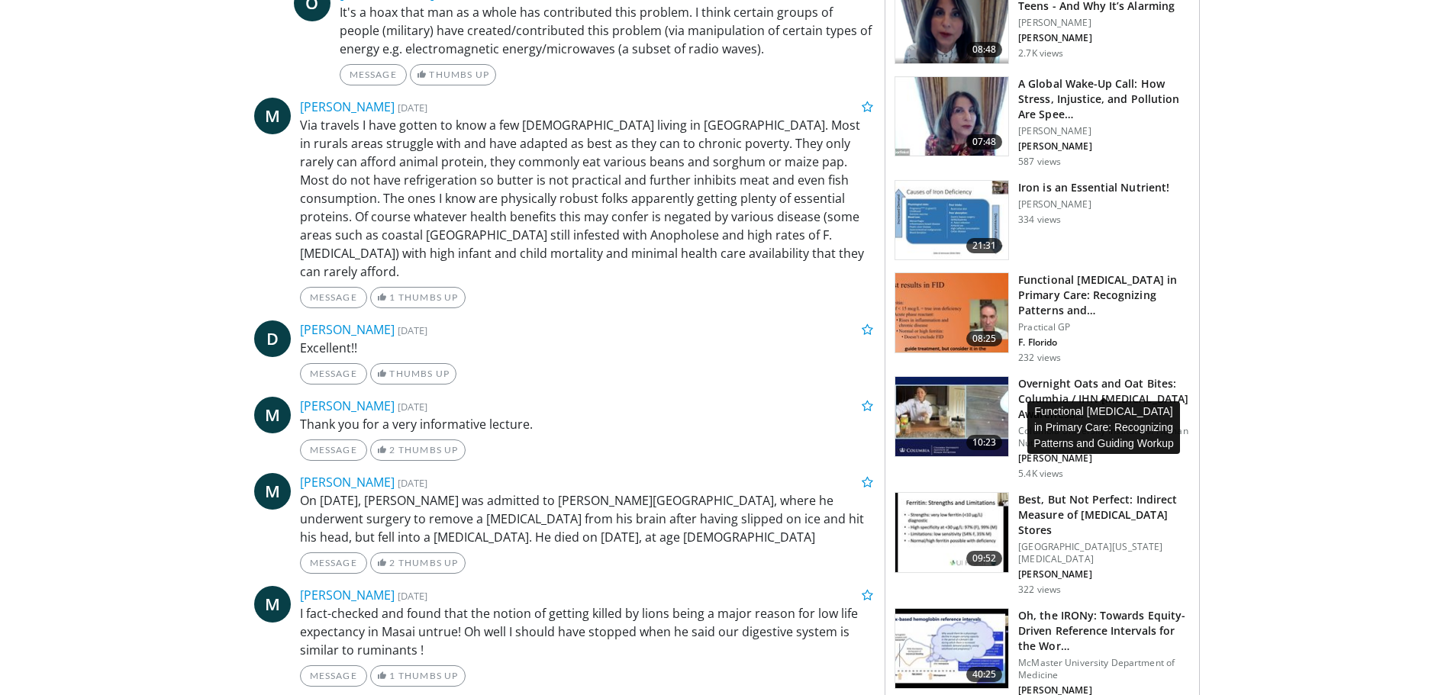
click at [1059, 318] on h3 "Functional Iron Deficiency in Primary Care: Recognizing Patterns and…" at bounding box center [1104, 296] width 172 height 46
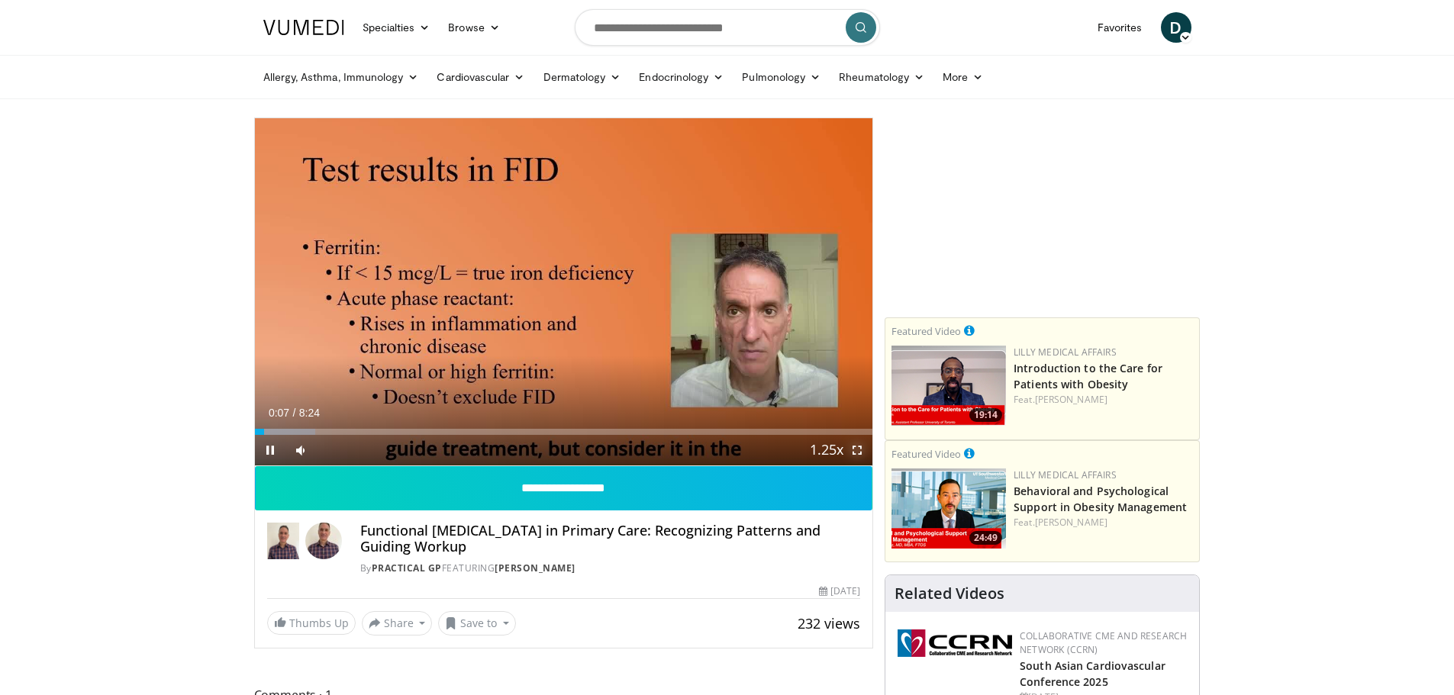
click at [858, 452] on span "Video Player" at bounding box center [857, 450] width 31 height 31
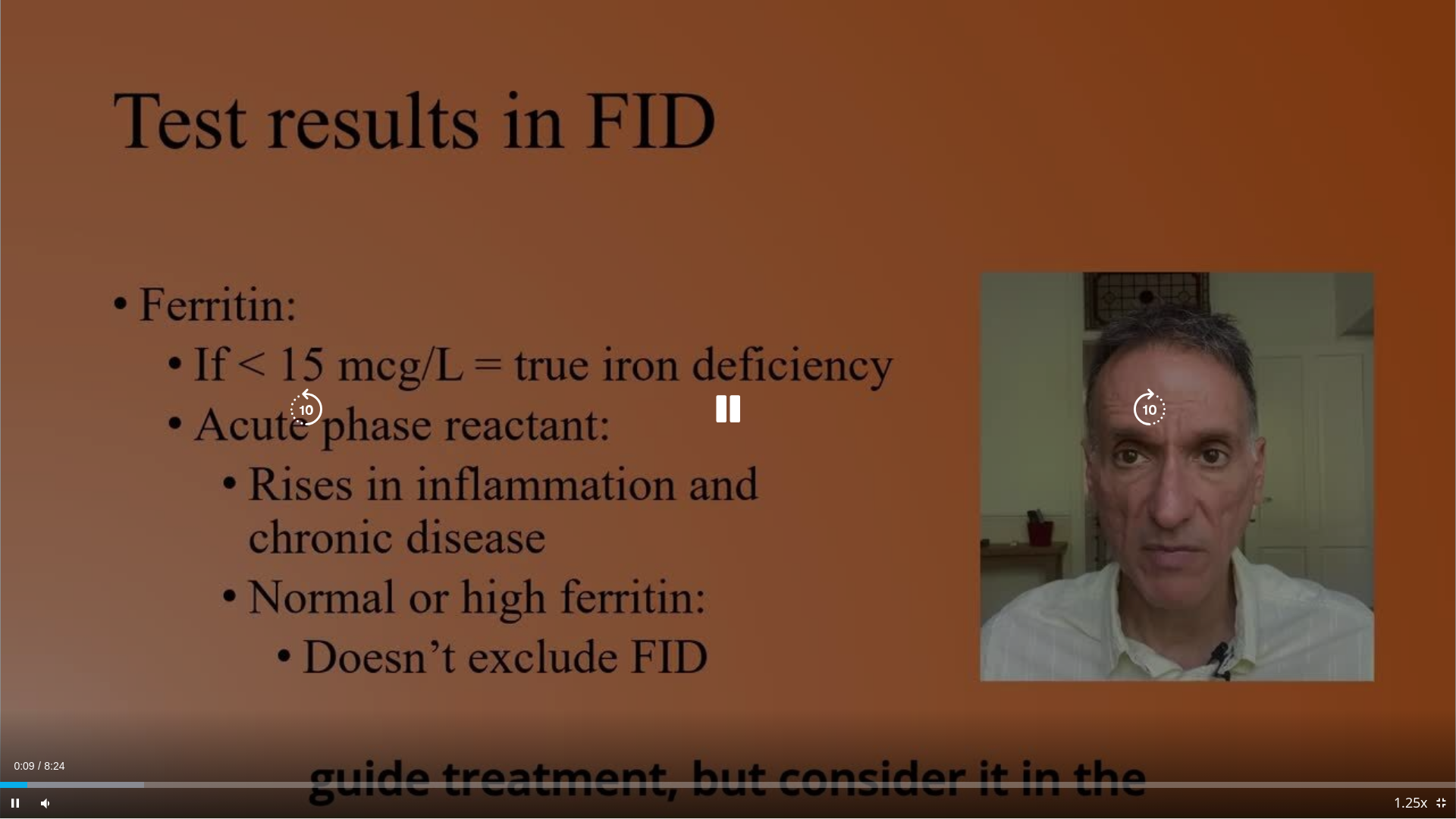
click at [723, 404] on icon "Video Player" at bounding box center [728, 409] width 43 height 43
